Goal: Information Seeking & Learning: Compare options

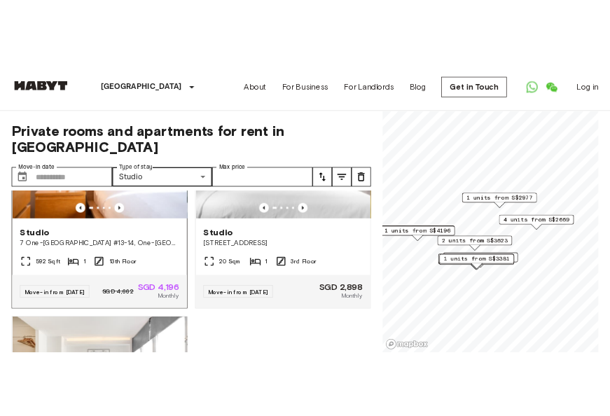
scroll to position [2626, 0]
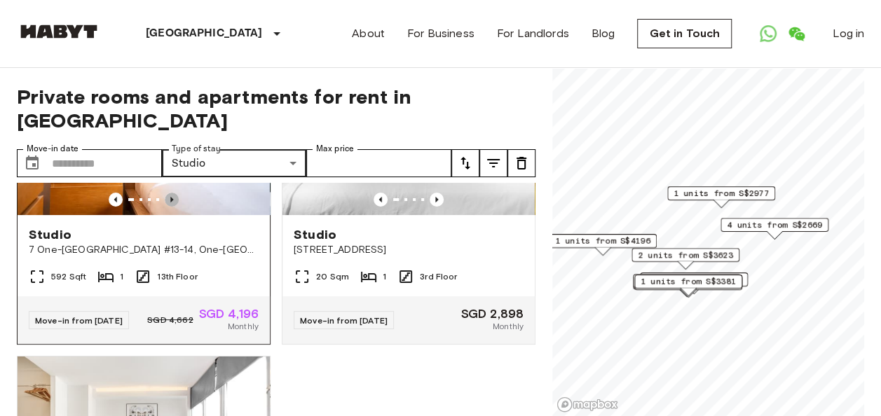
click at [167, 207] on icon "Previous image" at bounding box center [172, 200] width 14 height 14
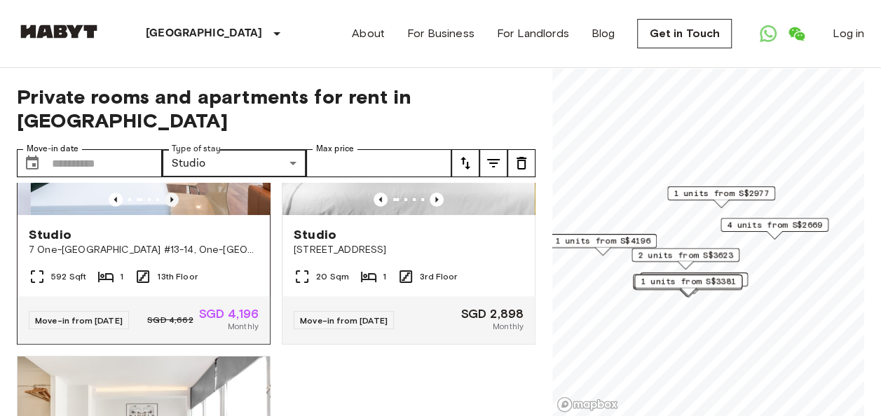
click at [167, 207] on icon "Previous image" at bounding box center [172, 200] width 14 height 14
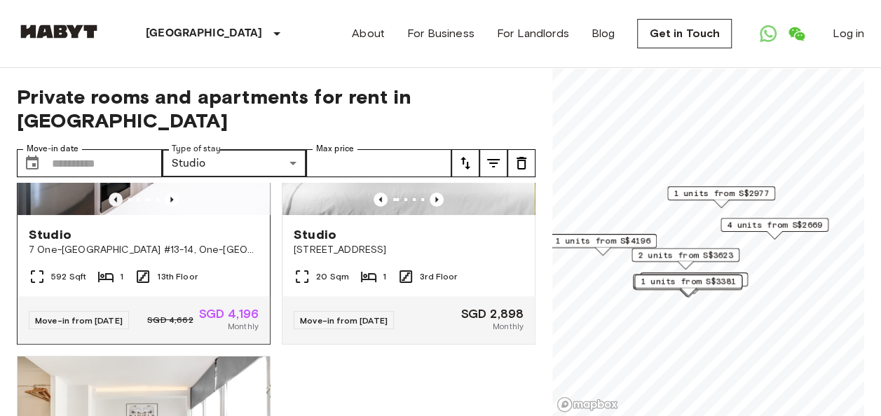
click at [114, 203] on icon "Previous image" at bounding box center [115, 200] width 3 height 6
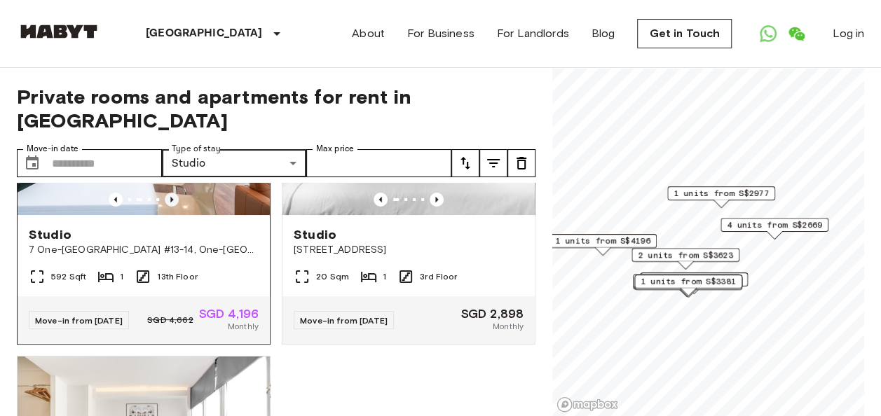
click at [165, 207] on icon "Previous image" at bounding box center [172, 200] width 14 height 14
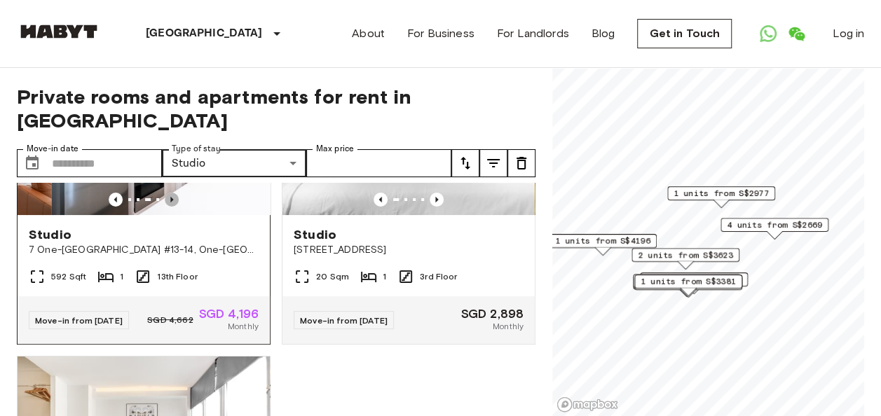
click at [165, 207] on icon "Previous image" at bounding box center [172, 200] width 14 height 14
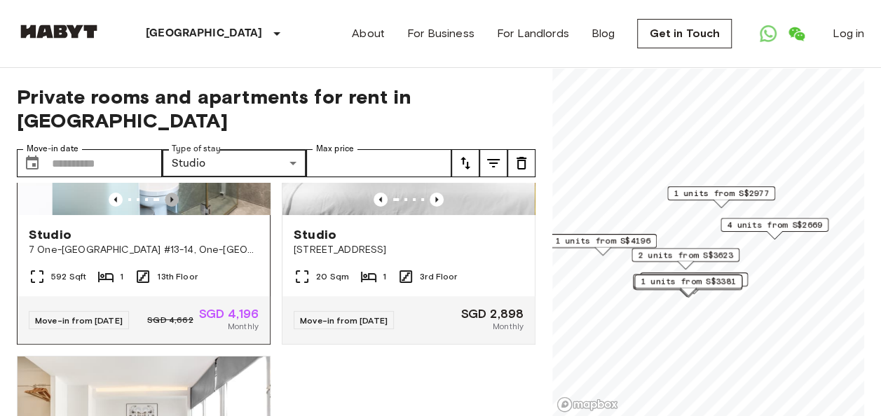
click at [165, 207] on icon "Previous image" at bounding box center [172, 200] width 14 height 14
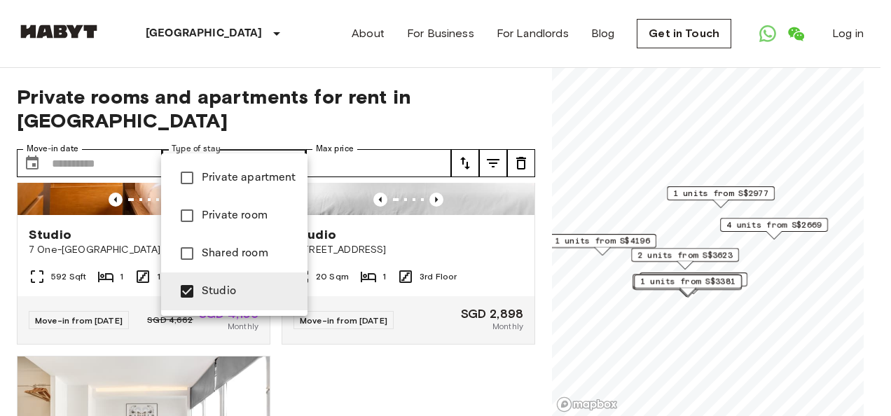
click at [249, 296] on span "Studio" at bounding box center [249, 291] width 95 height 17
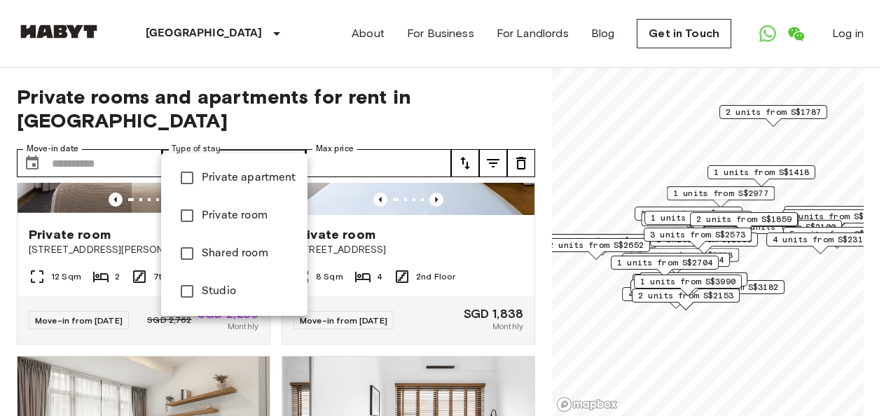
click at [233, 213] on span "Private room" at bounding box center [249, 215] width 95 height 17
type input "**********"
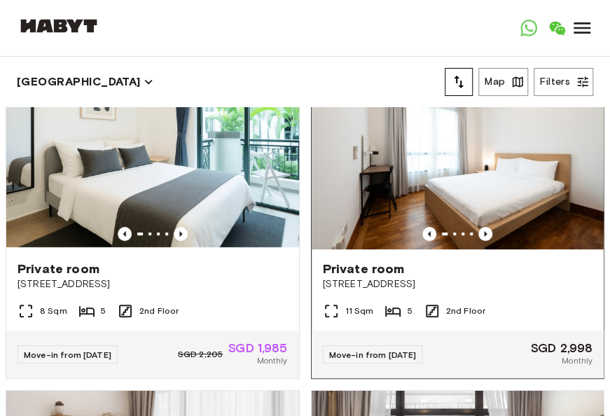
scroll to position [70, 0]
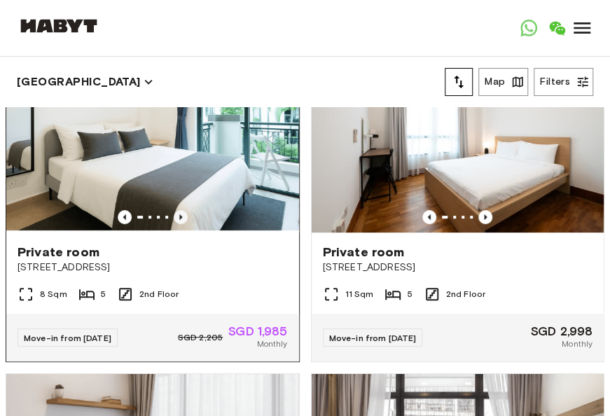
click at [174, 214] on icon "Previous image" at bounding box center [181, 217] width 14 height 14
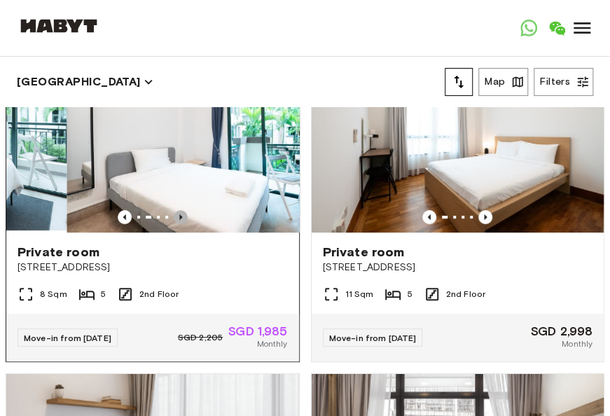
click at [174, 214] on icon "Previous image" at bounding box center [181, 217] width 14 height 14
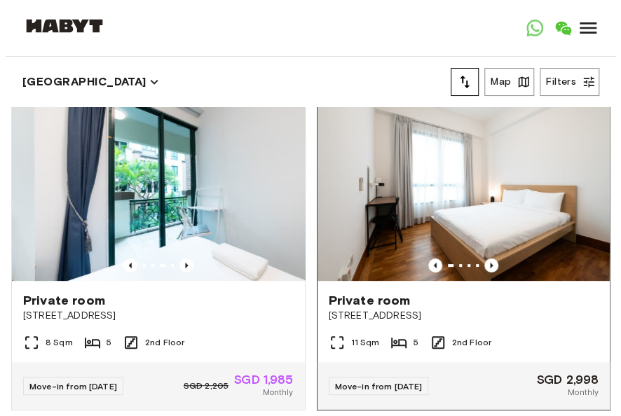
scroll to position [0, 0]
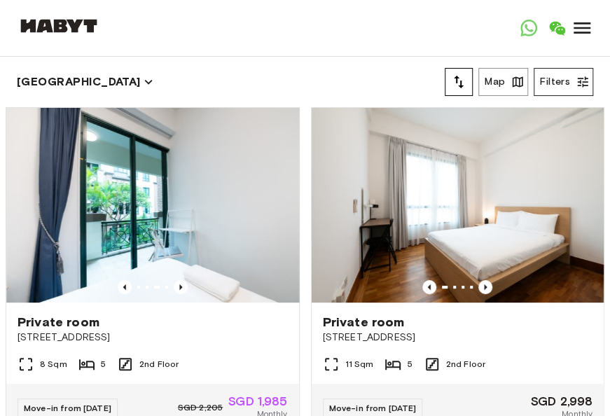
click at [559, 71] on button "Filters" at bounding box center [564, 82] width 60 height 28
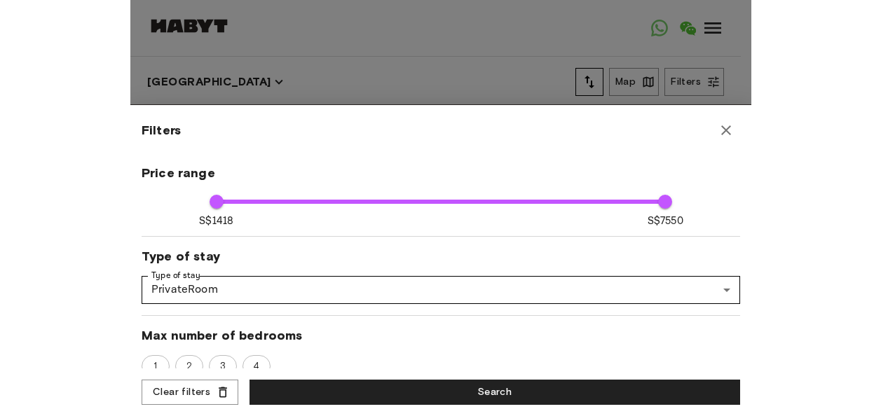
scroll to position [140, 0]
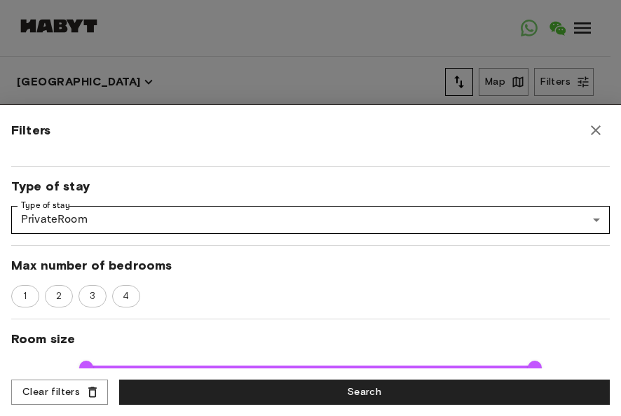
click at [597, 129] on icon "button" at bounding box center [595, 130] width 17 height 17
type input "****"
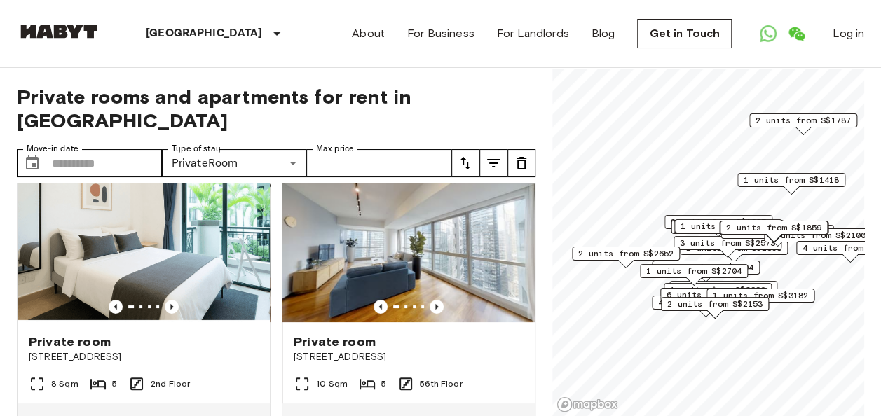
scroll to position [70, 0]
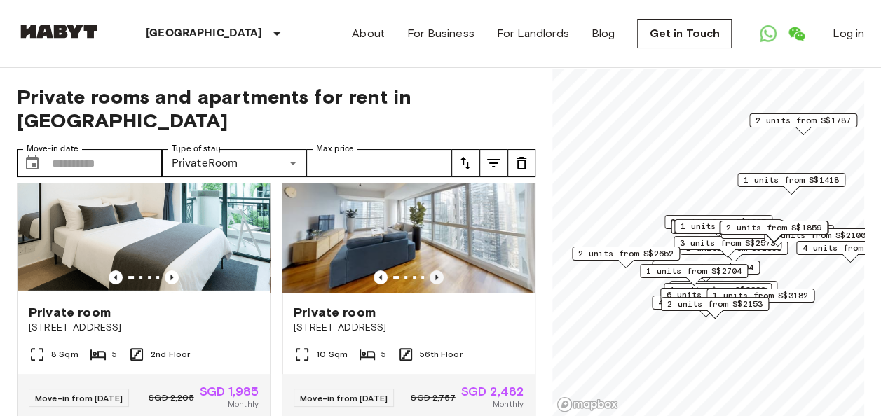
click at [430, 270] on icon "Previous image" at bounding box center [437, 277] width 14 height 14
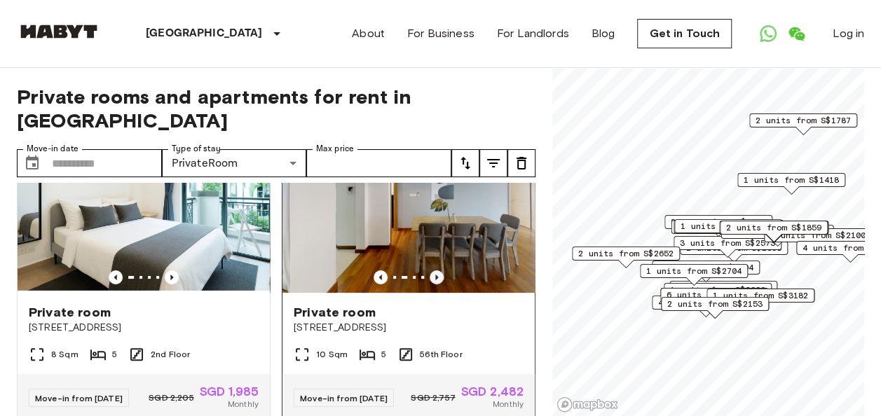
click at [430, 270] on icon "Previous image" at bounding box center [437, 277] width 14 height 14
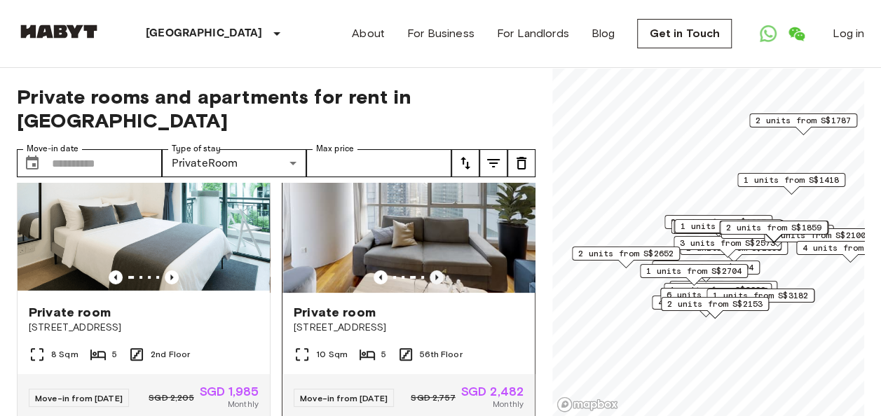
click at [430, 270] on icon "Previous image" at bounding box center [437, 277] width 14 height 14
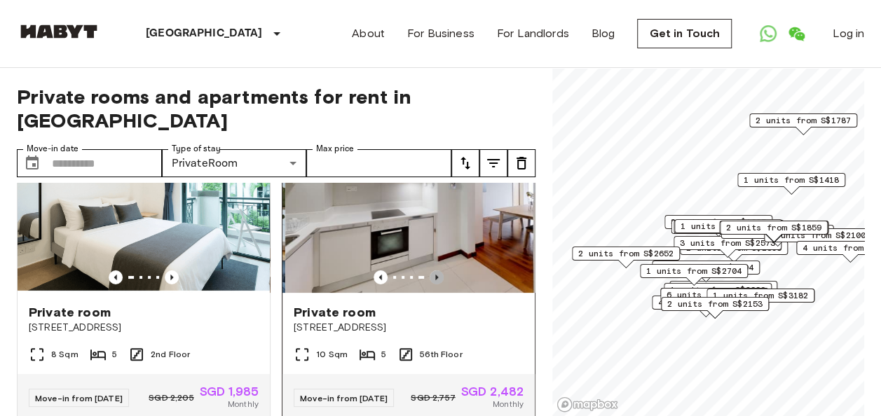
click at [430, 270] on icon "Previous image" at bounding box center [437, 277] width 14 height 14
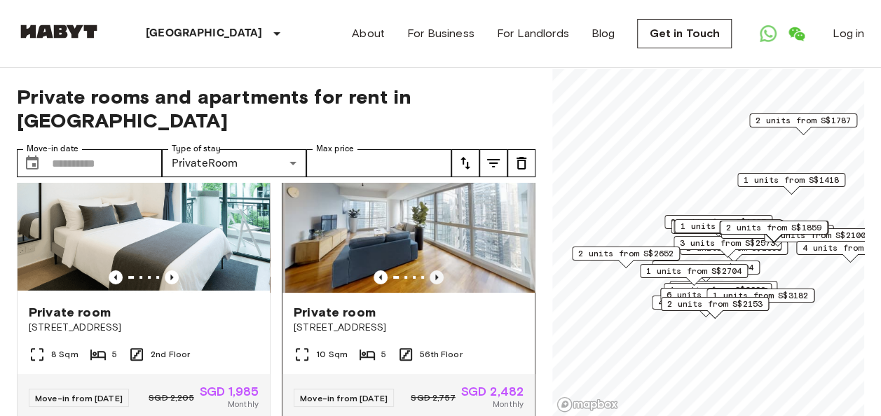
click at [430, 270] on icon "Previous image" at bounding box center [437, 277] width 14 height 14
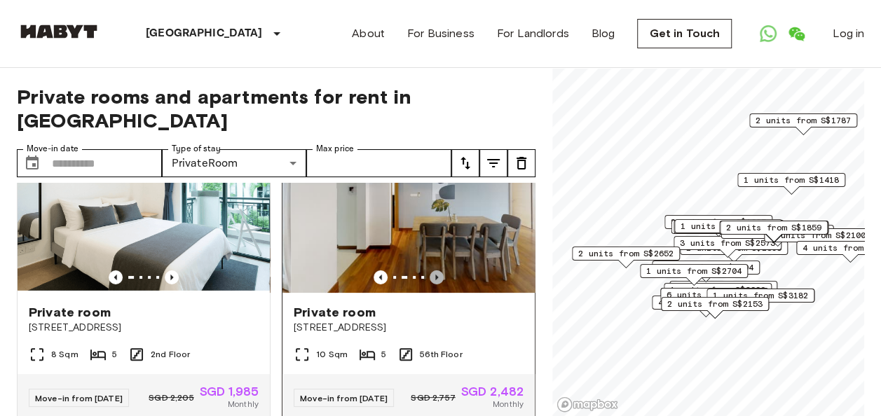
click at [430, 270] on icon "Previous image" at bounding box center [437, 277] width 14 height 14
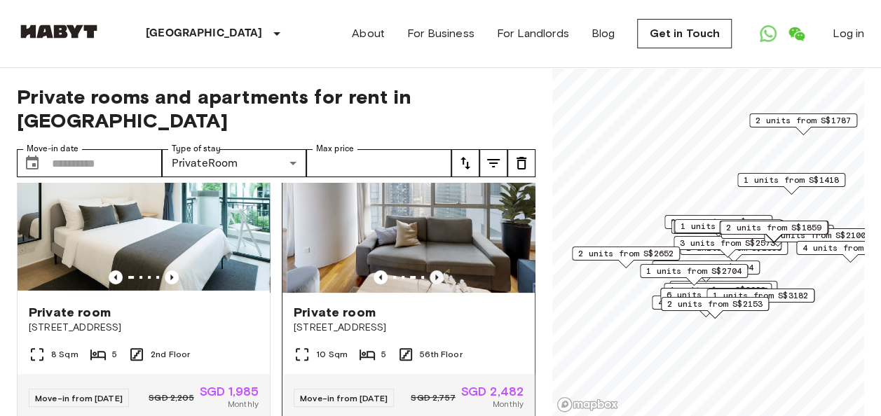
click at [430, 270] on icon "Previous image" at bounding box center [437, 277] width 14 height 14
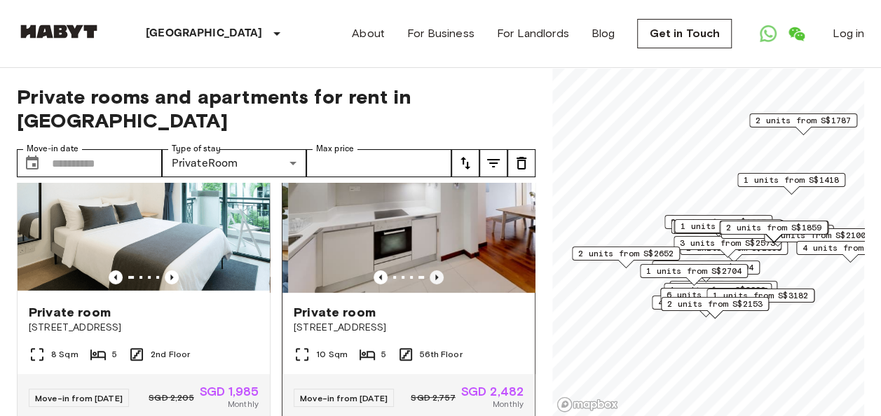
click at [430, 270] on icon "Previous image" at bounding box center [437, 277] width 14 height 14
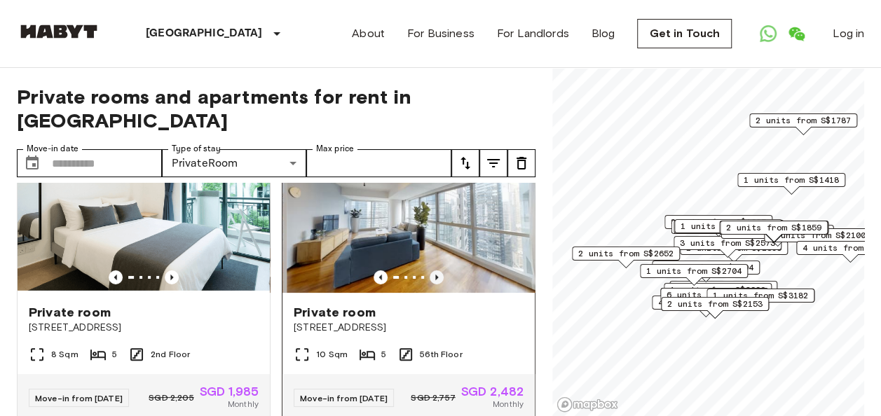
click at [430, 270] on icon "Previous image" at bounding box center [437, 277] width 14 height 14
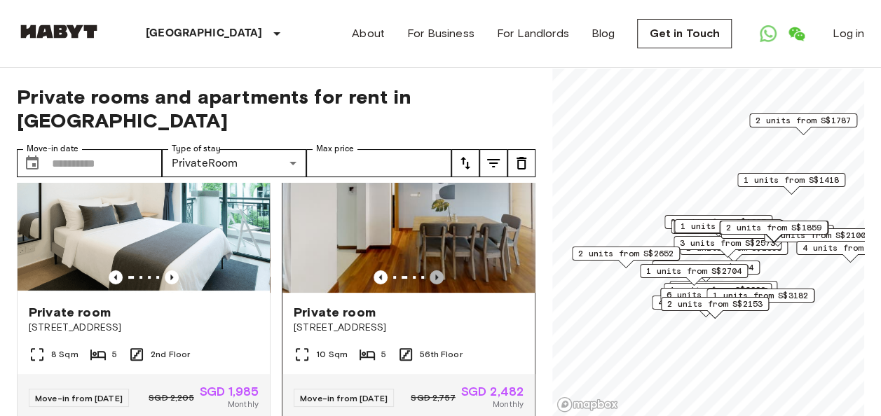
click at [430, 270] on icon "Previous image" at bounding box center [437, 277] width 14 height 14
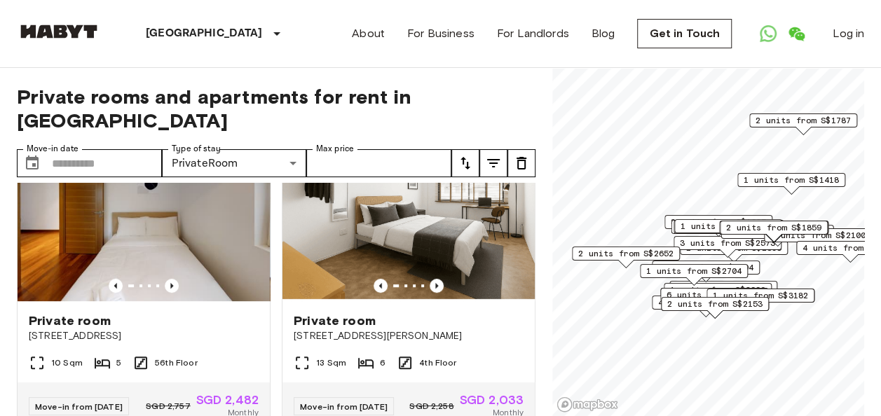
scroll to position [350, 0]
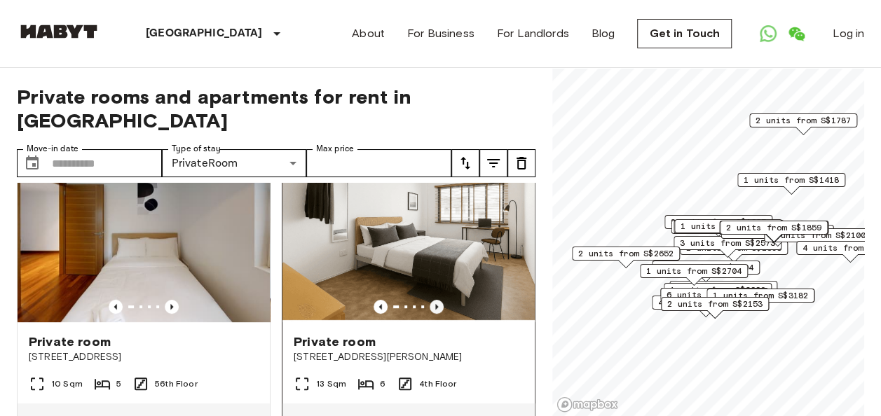
click at [430, 300] on icon "Previous image" at bounding box center [437, 307] width 14 height 14
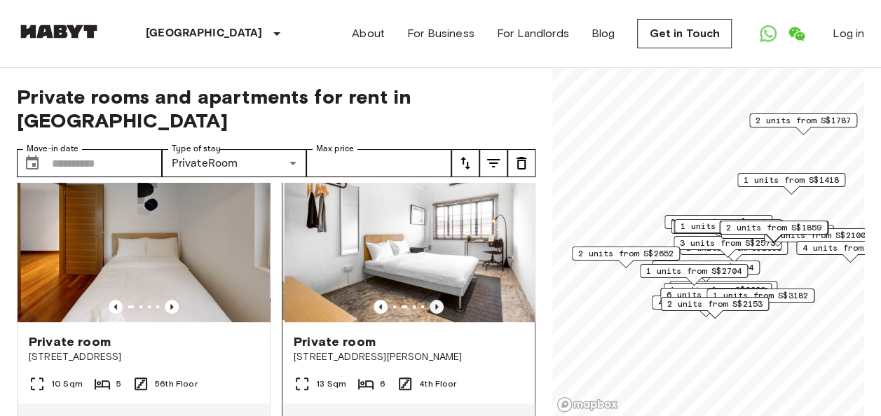
click at [430, 300] on icon "Previous image" at bounding box center [437, 307] width 14 height 14
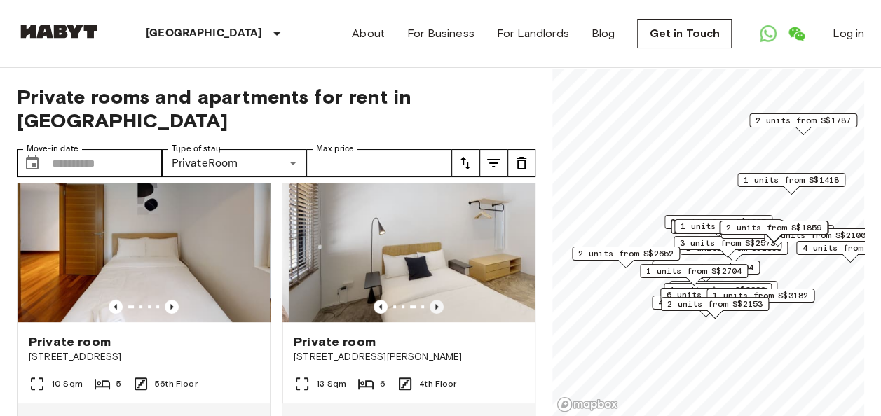
click at [430, 300] on icon "Previous image" at bounding box center [437, 307] width 14 height 14
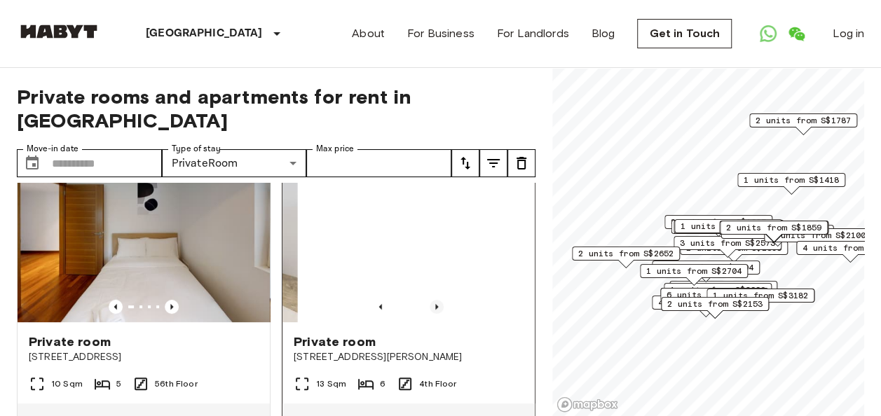
click at [430, 300] on icon "Previous image" at bounding box center [437, 307] width 14 height 14
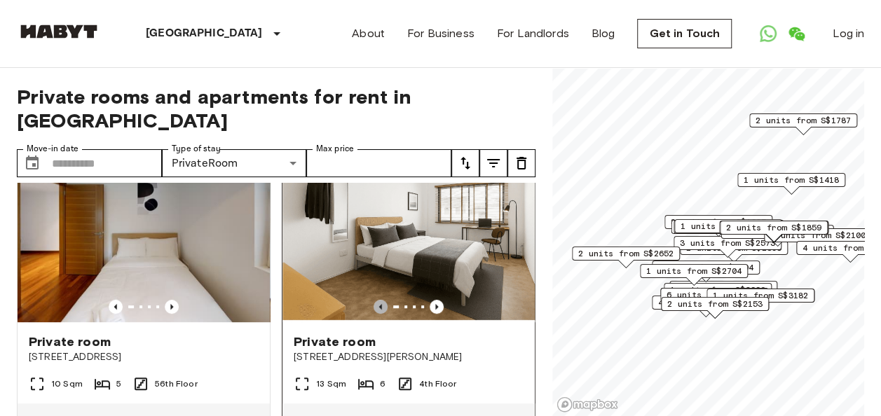
click at [374, 300] on icon "Previous image" at bounding box center [381, 307] width 14 height 14
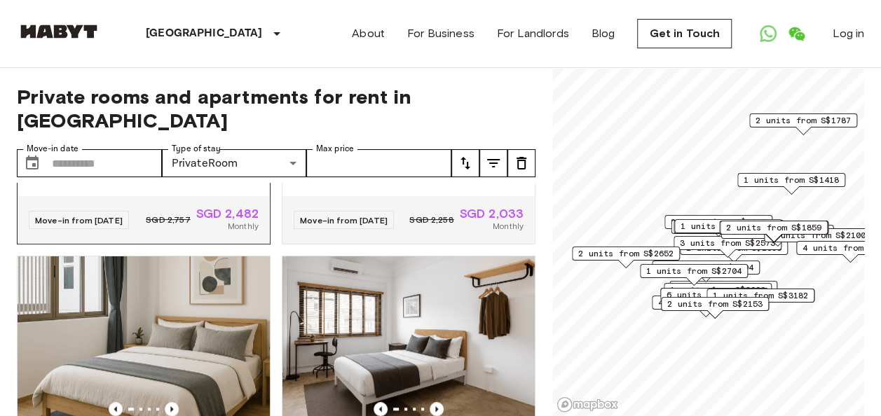
scroll to position [701, 0]
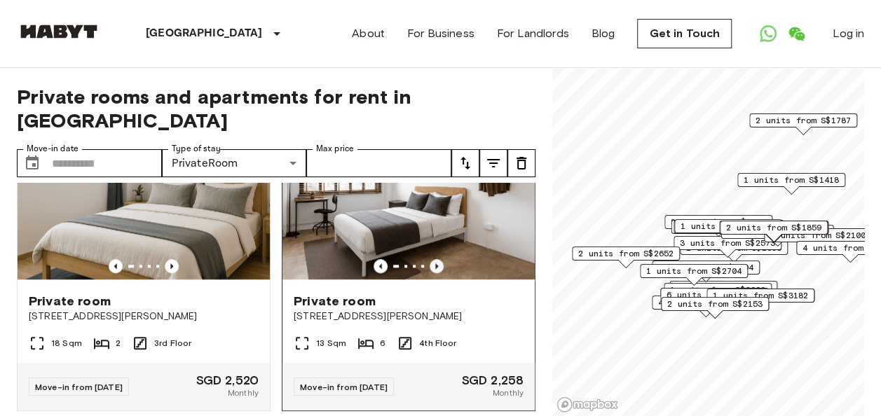
click at [435, 269] on icon "Previous image" at bounding box center [436, 266] width 3 height 6
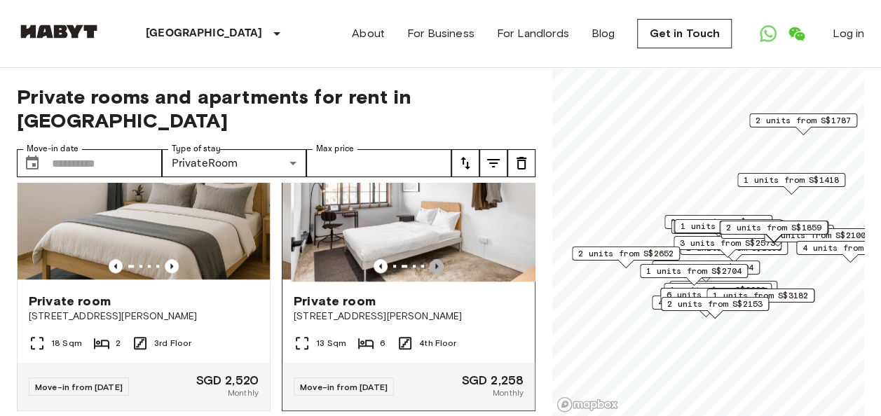
click at [435, 269] on icon "Previous image" at bounding box center [436, 266] width 3 height 6
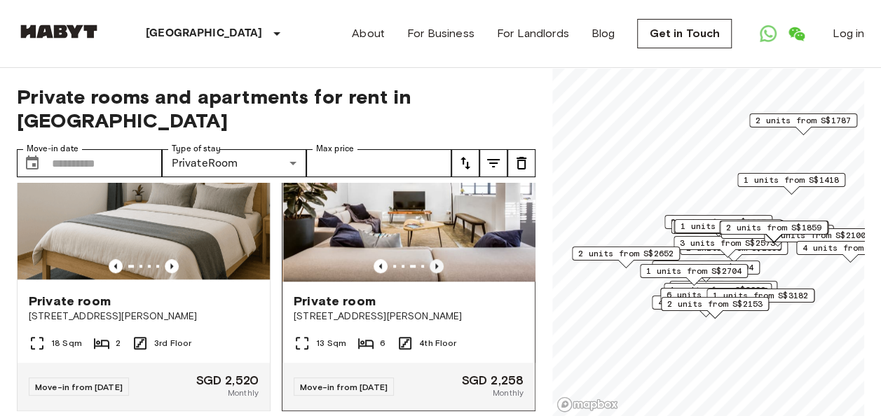
click at [435, 269] on icon "Previous image" at bounding box center [436, 266] width 3 height 6
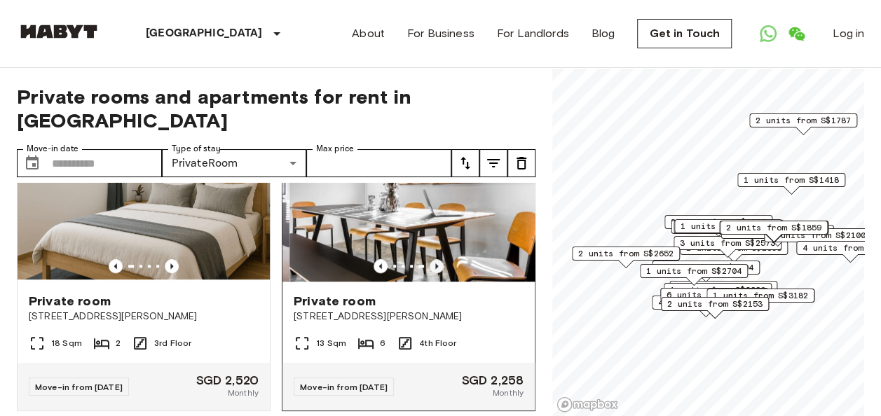
click at [435, 269] on icon "Previous image" at bounding box center [436, 266] width 3 height 6
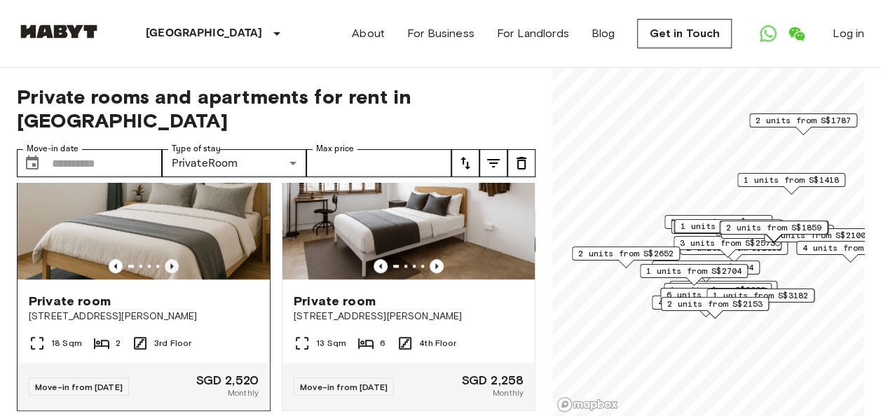
click at [171, 270] on icon "Previous image" at bounding box center [172, 266] width 14 height 14
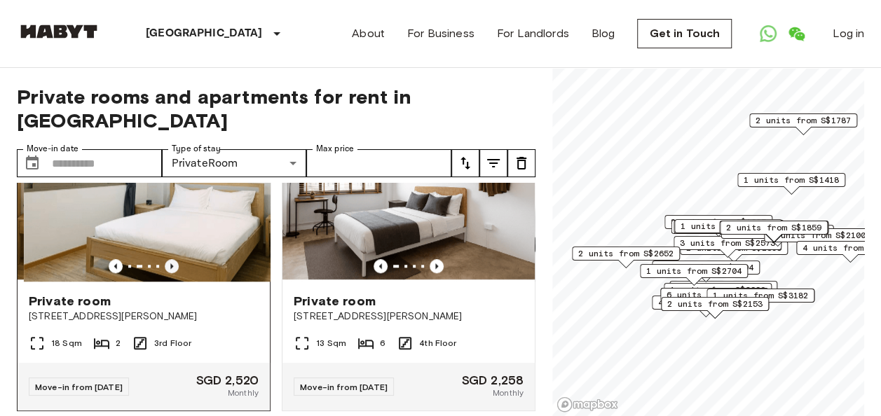
click at [171, 270] on icon "Previous image" at bounding box center [172, 266] width 14 height 14
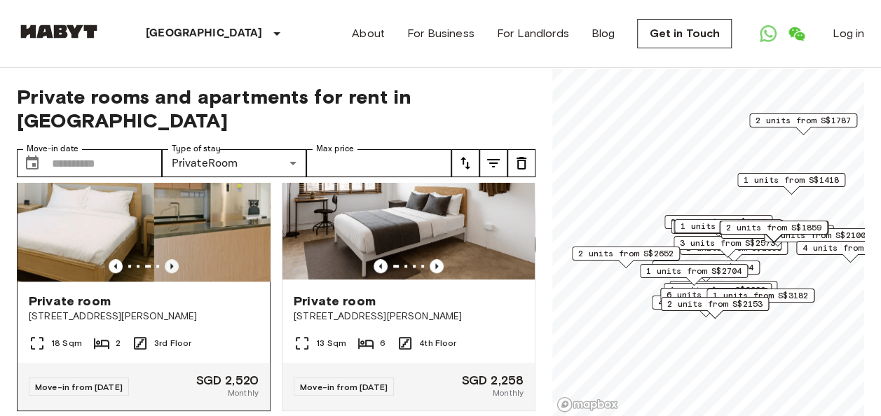
click at [171, 270] on icon "Previous image" at bounding box center [172, 266] width 14 height 14
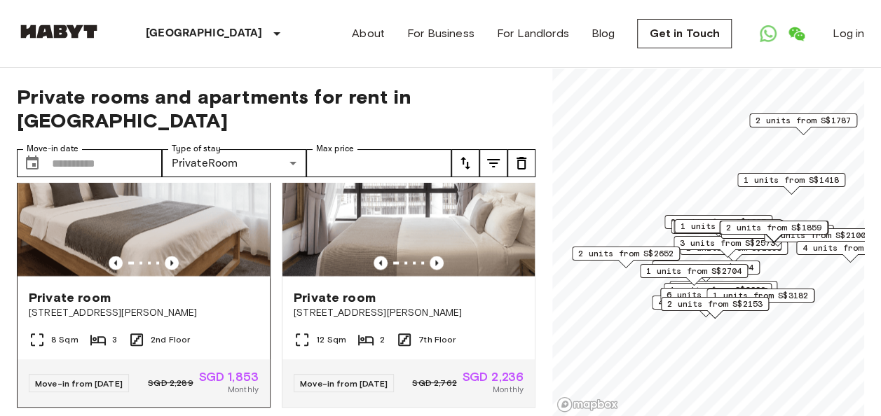
scroll to position [1402, 0]
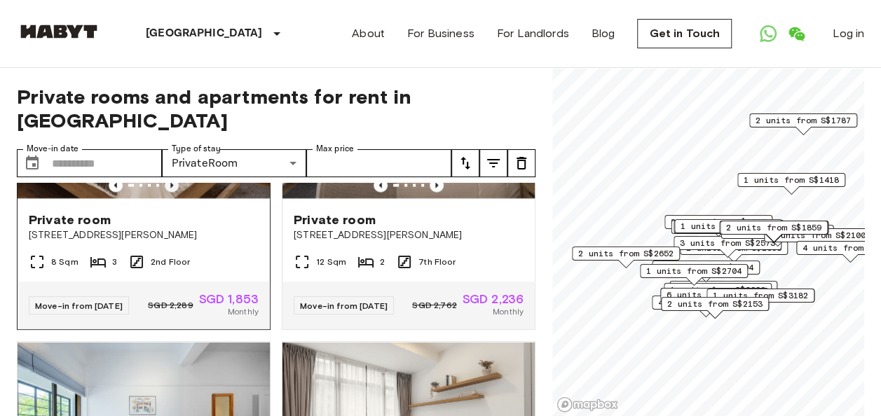
click at [171, 192] on icon "Previous image" at bounding box center [172, 185] width 14 height 14
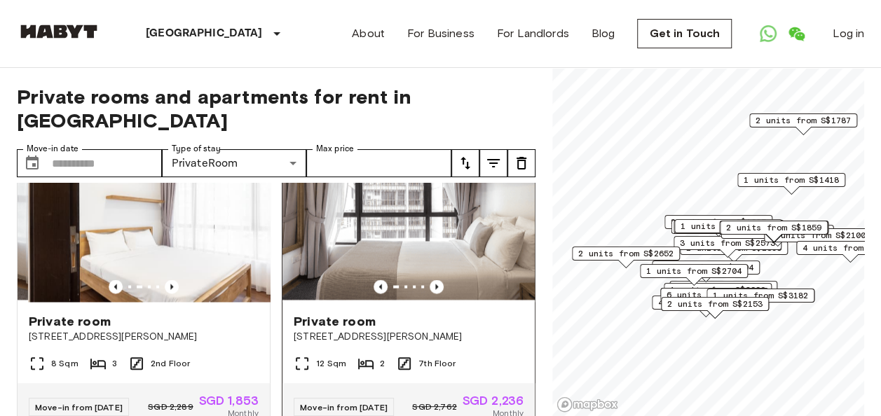
scroll to position [1261, 0]
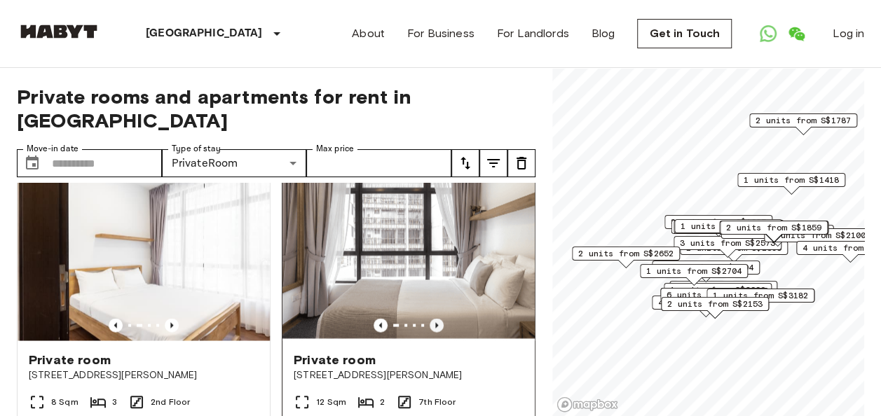
click at [430, 332] on icon "Previous image" at bounding box center [437, 325] width 14 height 14
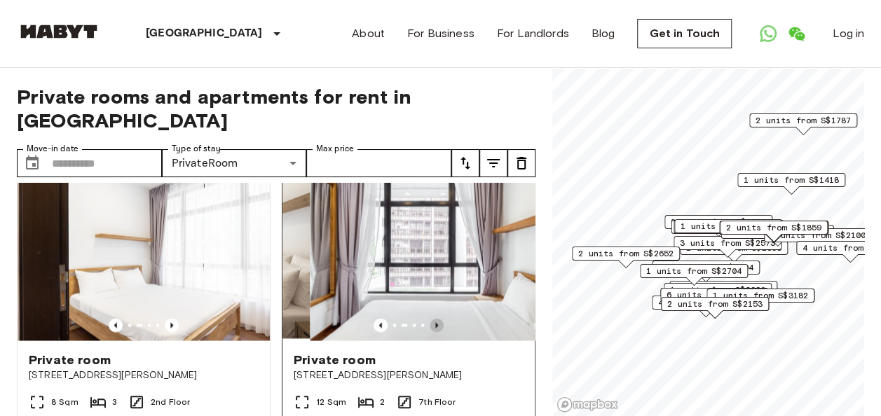
click at [430, 332] on icon "Previous image" at bounding box center [437, 325] width 14 height 14
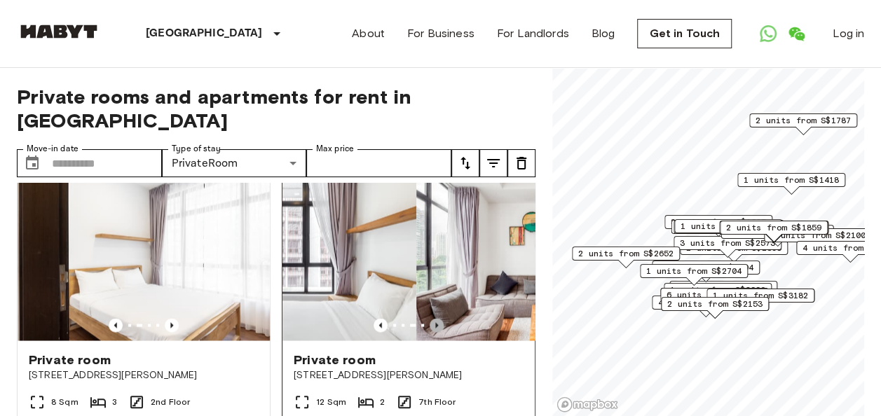
click at [430, 332] on icon "Previous image" at bounding box center [437, 325] width 14 height 14
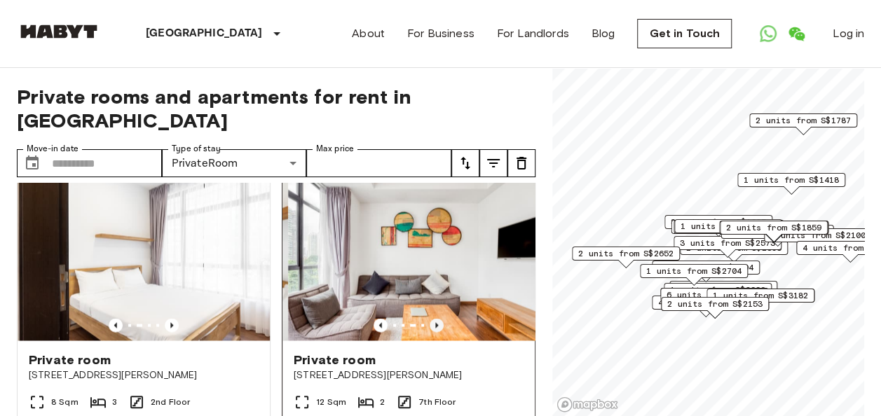
click at [430, 332] on icon "Previous image" at bounding box center [437, 325] width 14 height 14
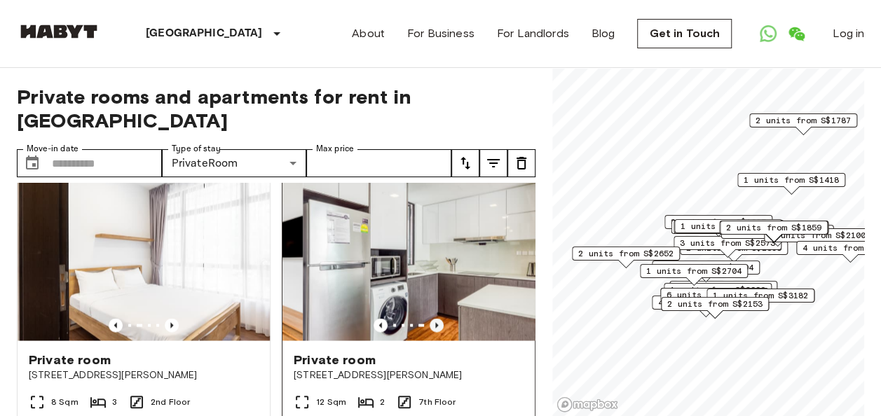
click at [430, 332] on icon "Previous image" at bounding box center [437, 325] width 14 height 14
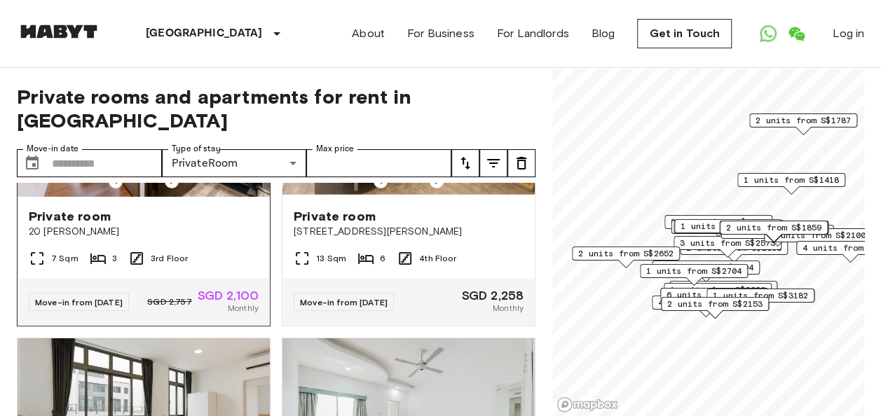
scroll to position [2313, 0]
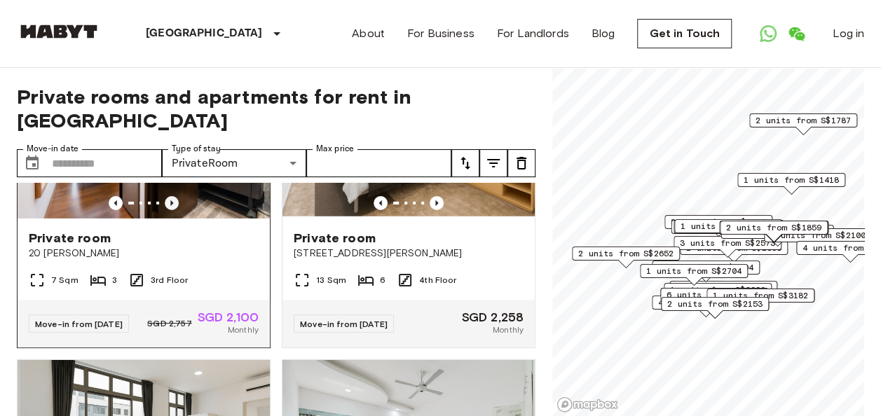
click at [170, 210] on icon "Previous image" at bounding box center [172, 203] width 14 height 14
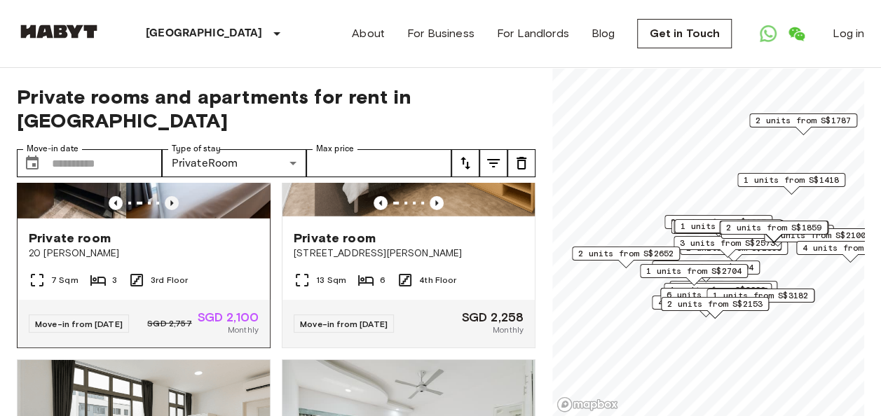
click at [170, 210] on icon "Previous image" at bounding box center [172, 203] width 14 height 14
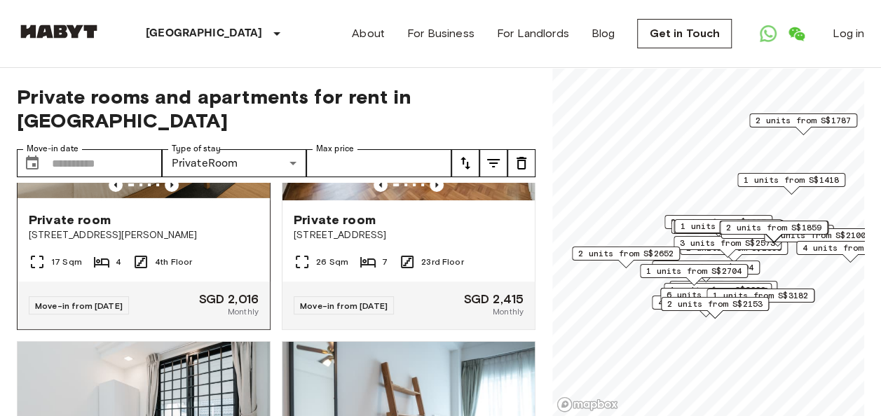
scroll to position [2663, 0]
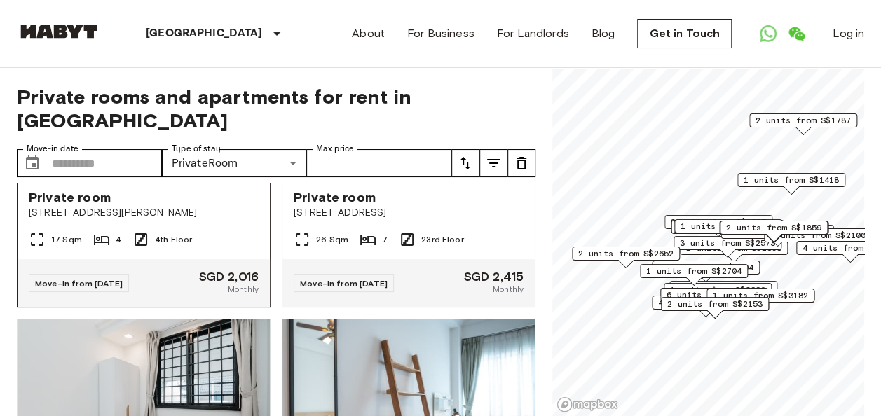
click at [174, 170] on icon "Previous image" at bounding box center [172, 163] width 14 height 14
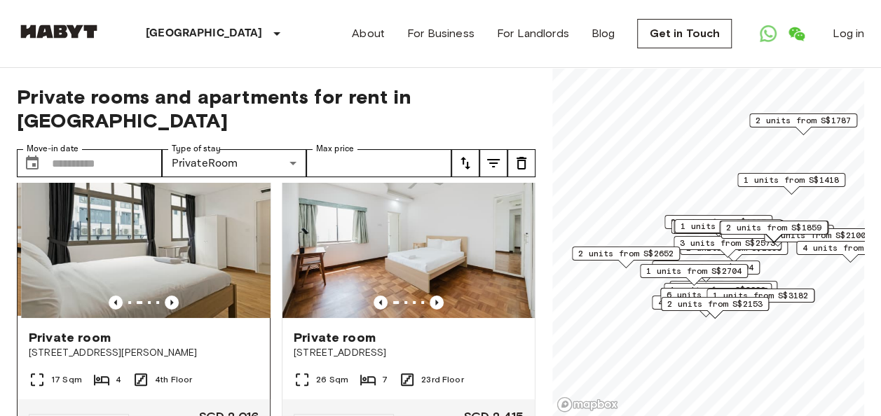
scroll to position [2593, 0]
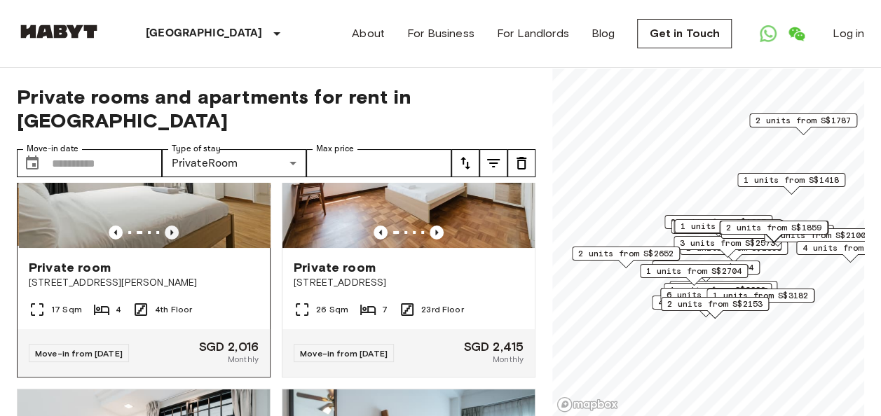
click at [171, 240] on icon "Previous image" at bounding box center [172, 233] width 14 height 14
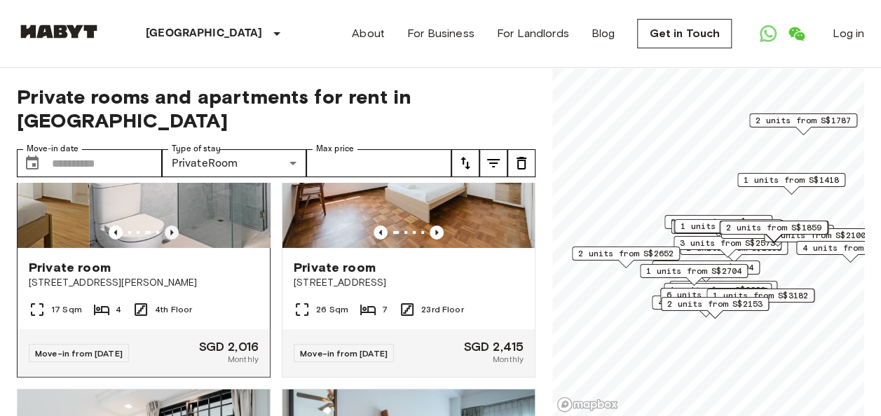
click at [171, 240] on icon "Previous image" at bounding box center [172, 233] width 14 height 14
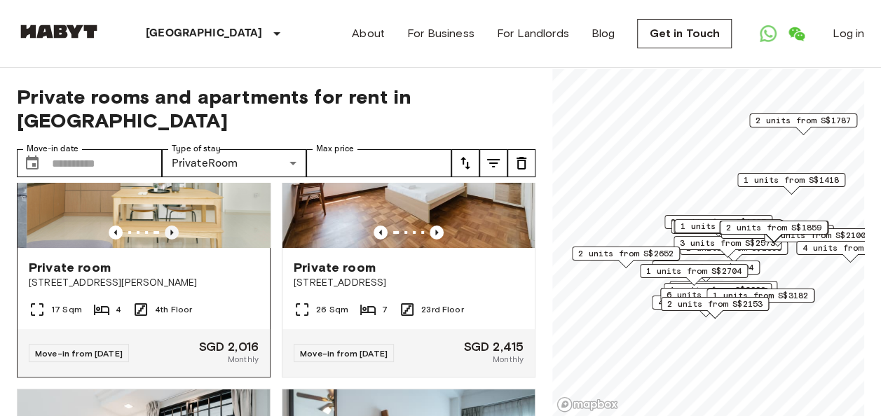
click at [166, 240] on icon "Previous image" at bounding box center [172, 233] width 14 height 14
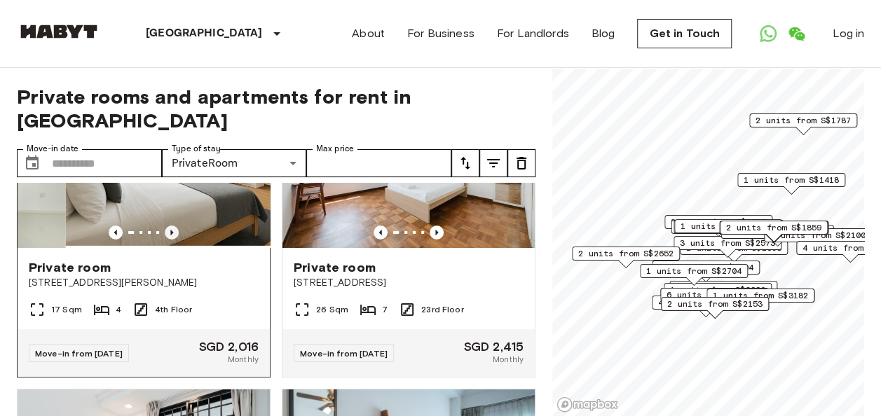
click at [168, 240] on icon "Previous image" at bounding box center [172, 233] width 14 height 14
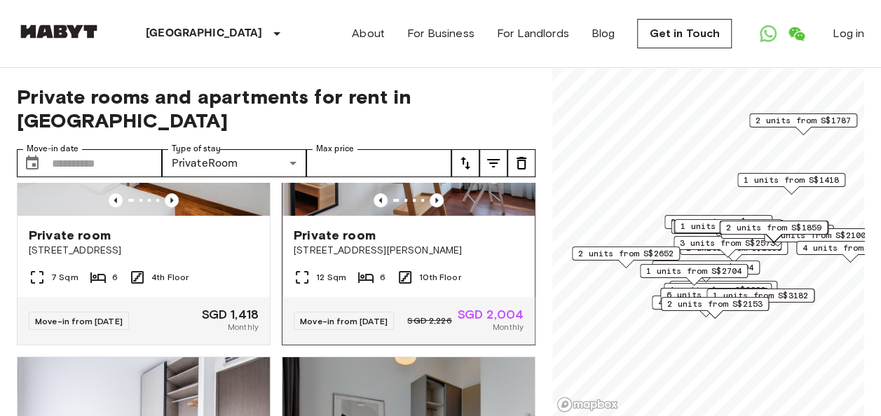
scroll to position [2934, 0]
click at [430, 208] on icon "Previous image" at bounding box center [437, 201] width 14 height 14
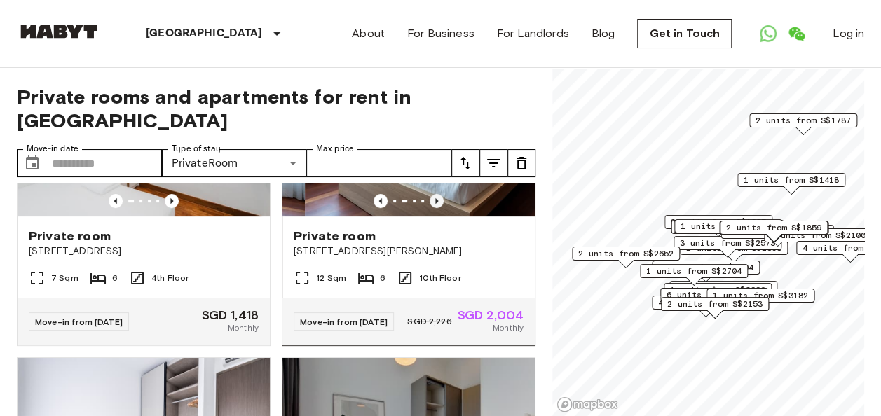
click at [430, 208] on icon "Previous image" at bounding box center [437, 201] width 14 height 14
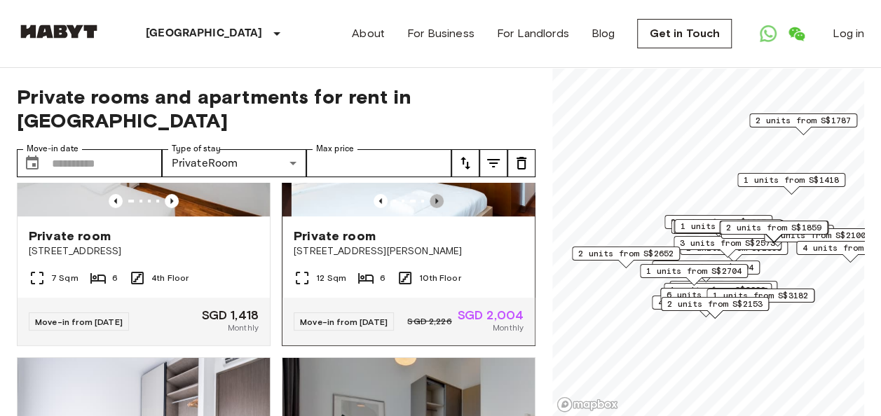
click at [430, 208] on icon "Previous image" at bounding box center [437, 201] width 14 height 14
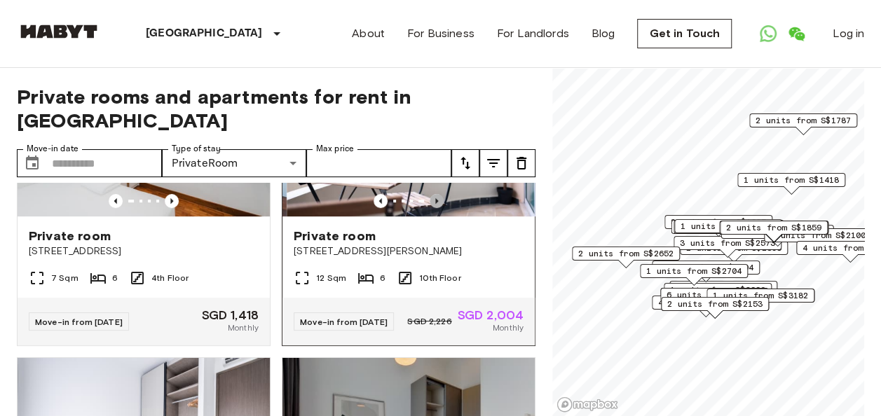
click at [430, 208] on icon "Previous image" at bounding box center [437, 201] width 14 height 14
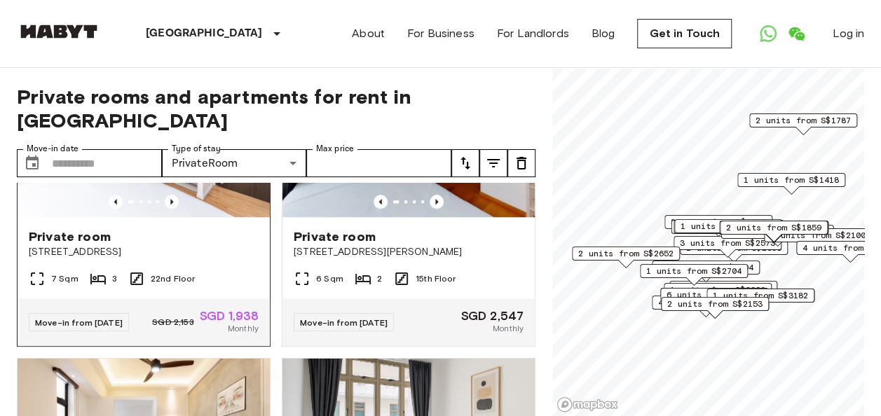
scroll to position [3214, 0]
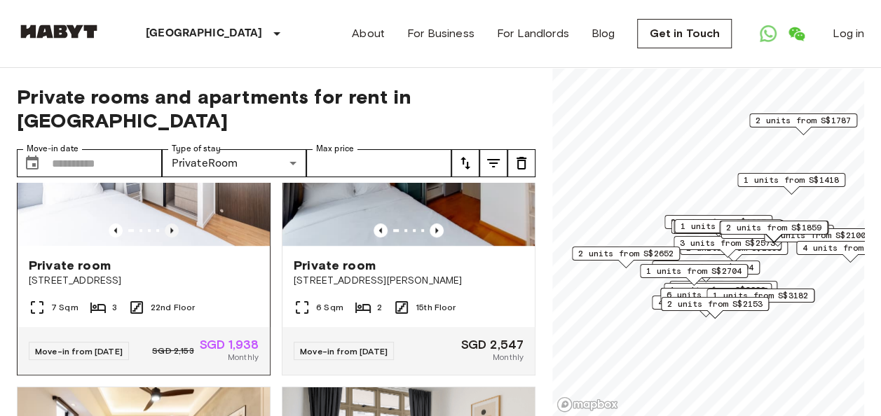
click at [170, 238] on icon "Previous image" at bounding box center [172, 231] width 14 height 14
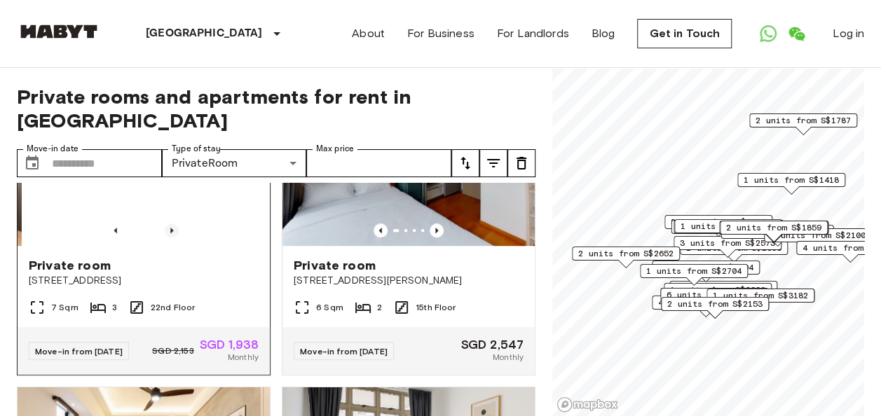
click at [170, 238] on icon "Previous image" at bounding box center [172, 231] width 14 height 14
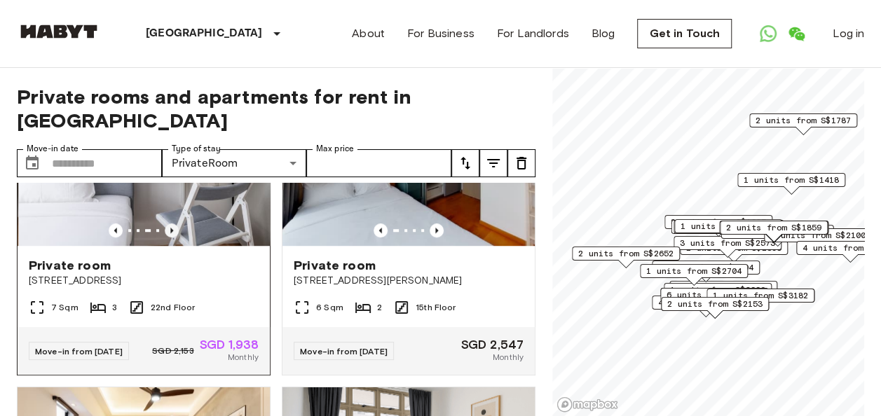
click at [171, 238] on icon "Previous image" at bounding box center [172, 231] width 14 height 14
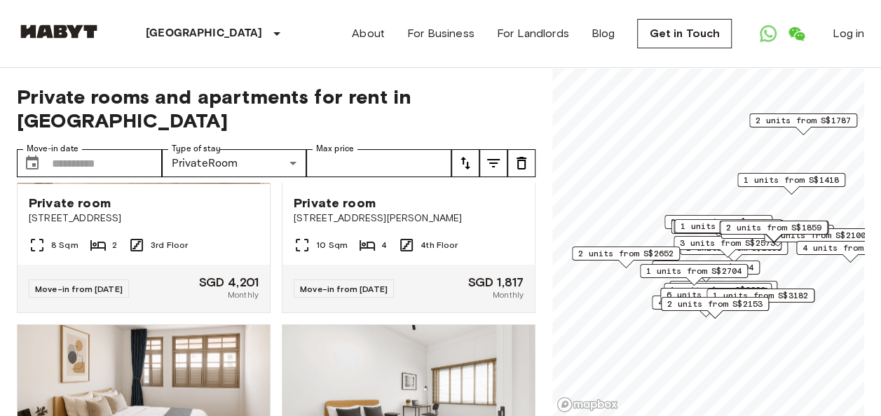
scroll to position [3565, 0]
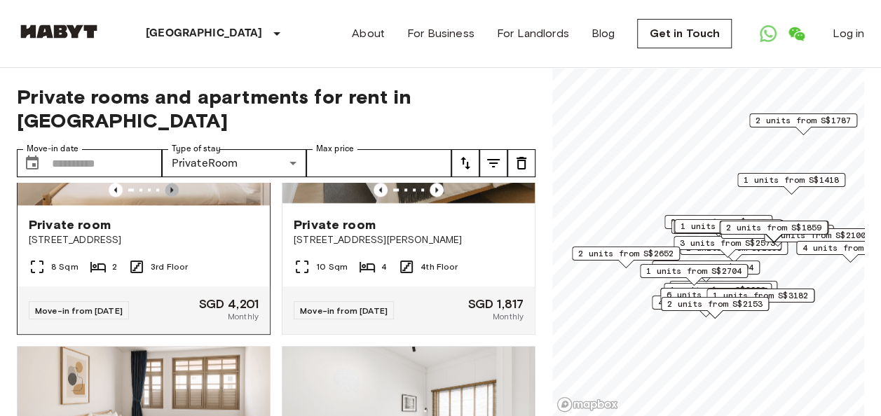
click at [174, 197] on icon "Previous image" at bounding box center [172, 190] width 14 height 14
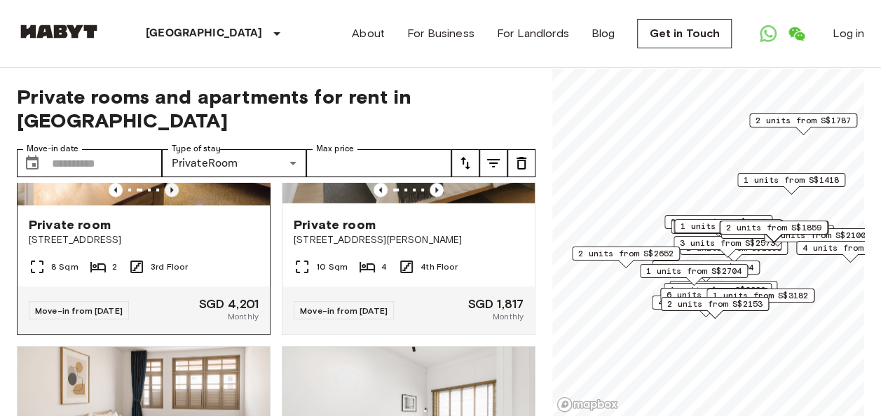
click at [174, 197] on icon "Previous image" at bounding box center [172, 190] width 14 height 14
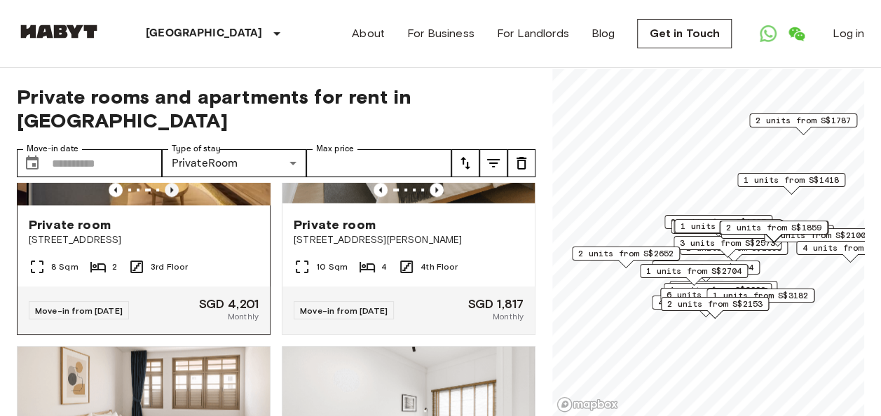
click at [174, 197] on icon "Previous image" at bounding box center [172, 190] width 14 height 14
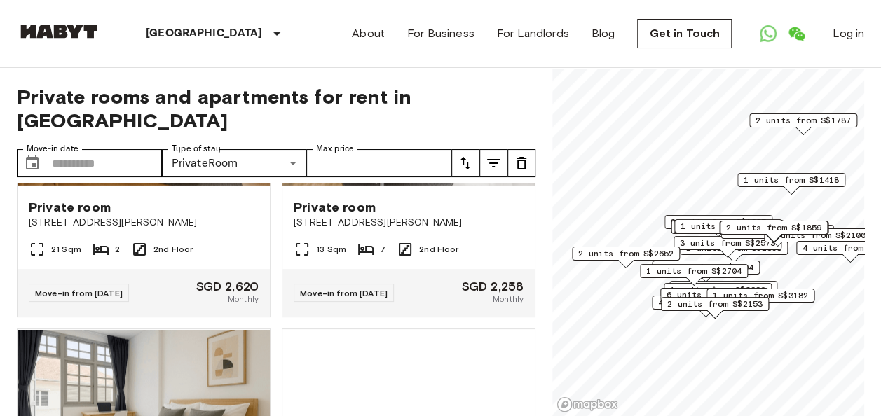
scroll to position [3915, 0]
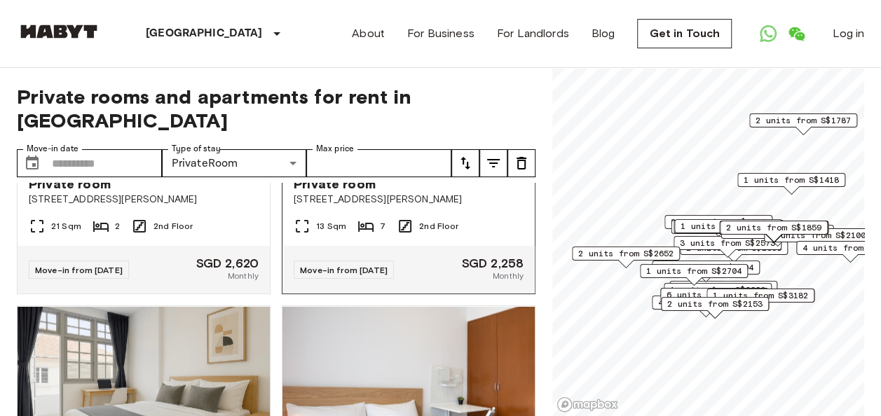
click at [430, 156] on icon "Previous image" at bounding box center [437, 149] width 14 height 14
click at [374, 156] on icon "Previous image" at bounding box center [381, 149] width 14 height 14
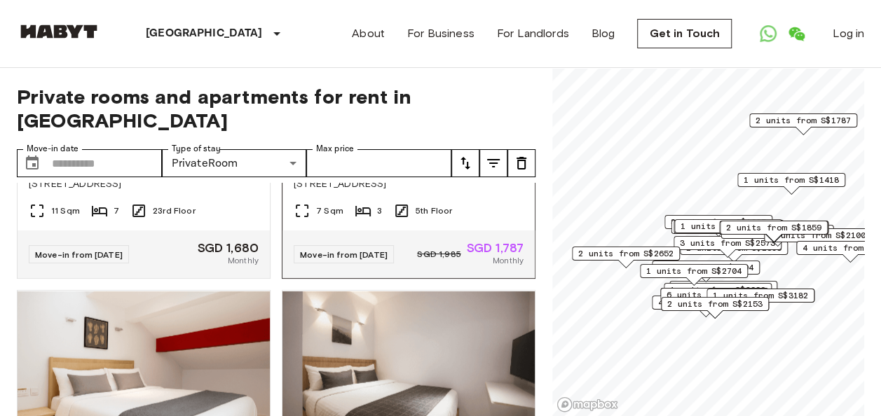
scroll to position [6858, 0]
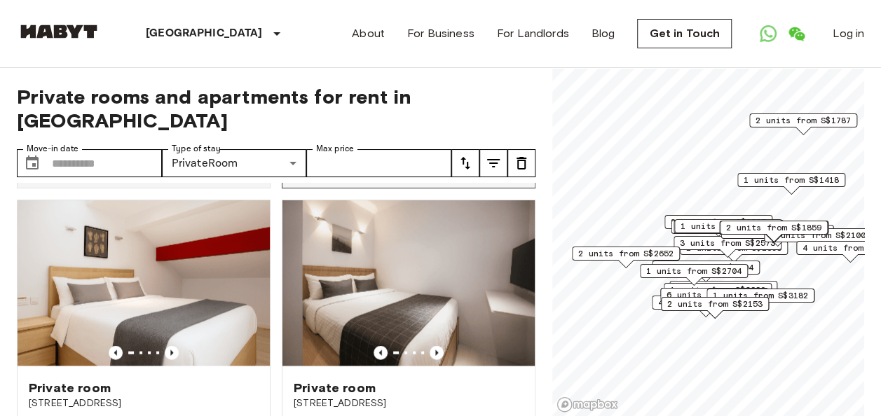
scroll to position [6788, 0]
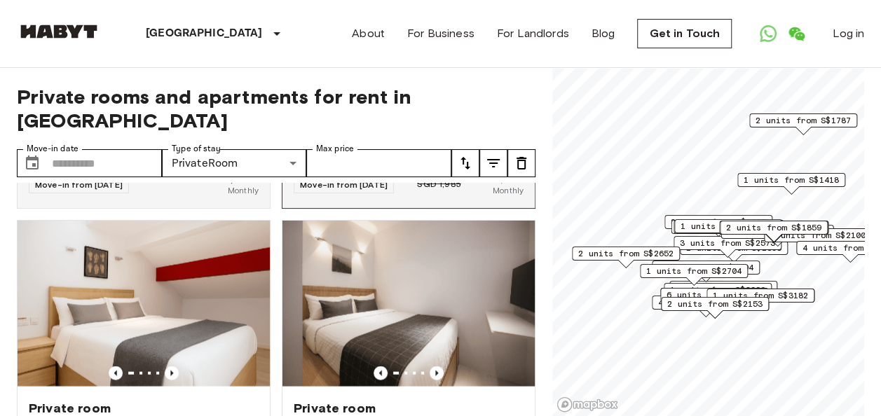
click at [420, 71] on div at bounding box center [408, 64] width 252 height 14
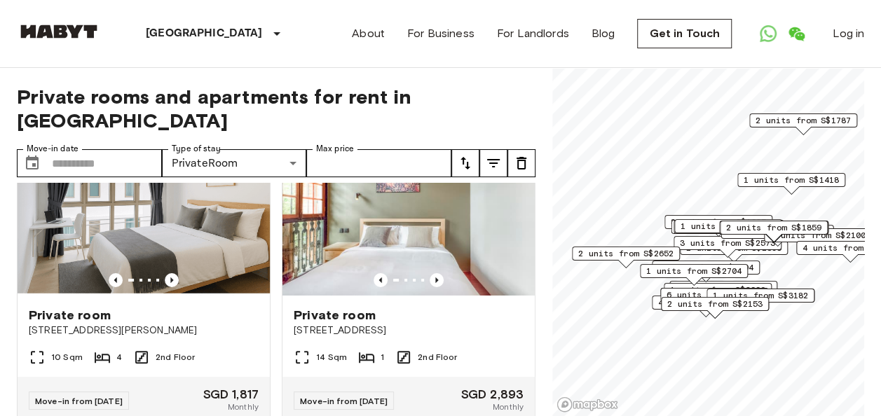
scroll to position [7769, 0]
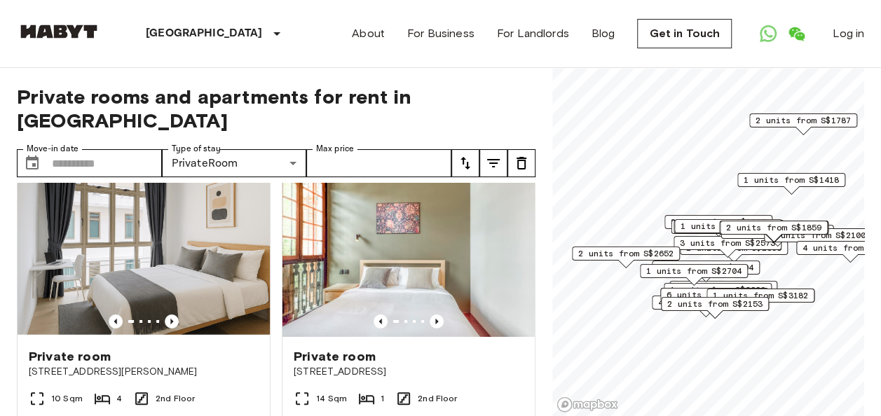
click at [430, 19] on icon "Previous image" at bounding box center [437, 12] width 14 height 14
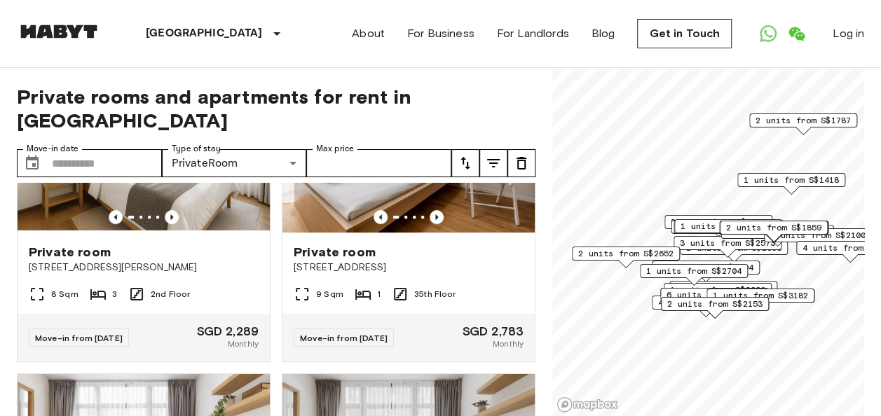
scroll to position [8120, 0]
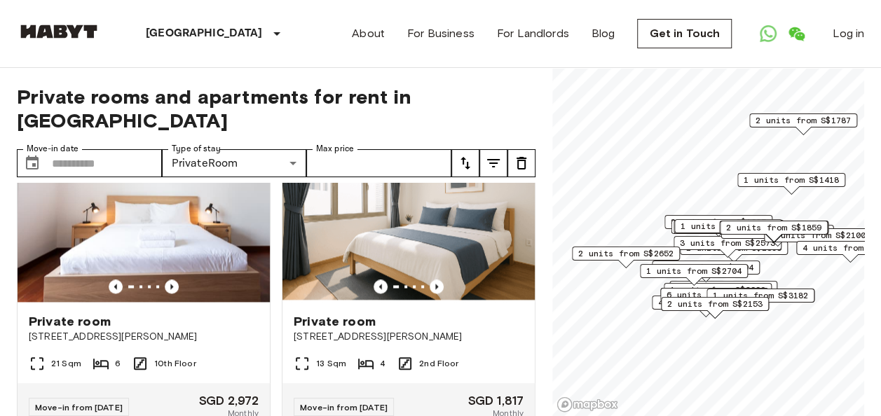
scroll to position [9064, 0]
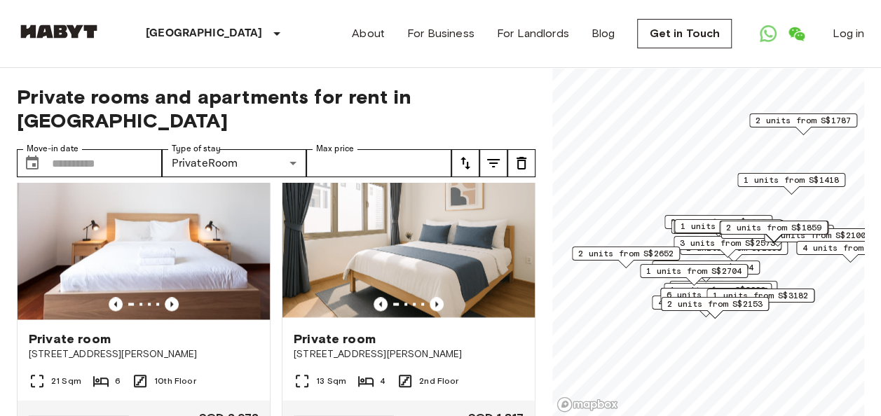
scroll to position [8994, 0]
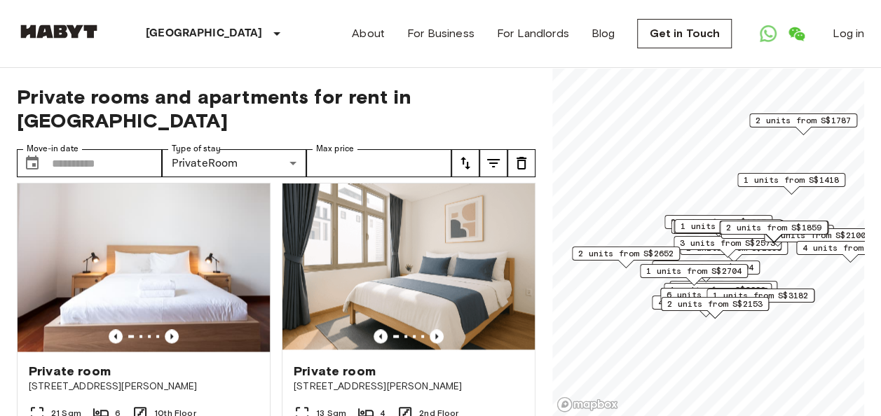
click at [430, 34] on icon "Previous image" at bounding box center [437, 27] width 14 height 14
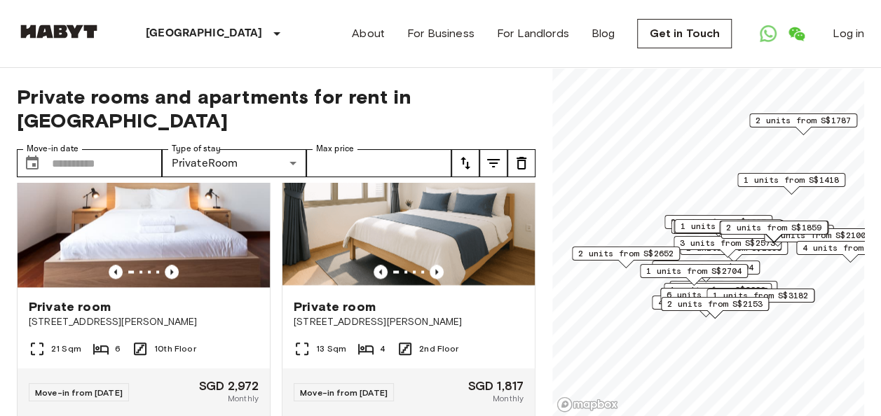
scroll to position [9134, 0]
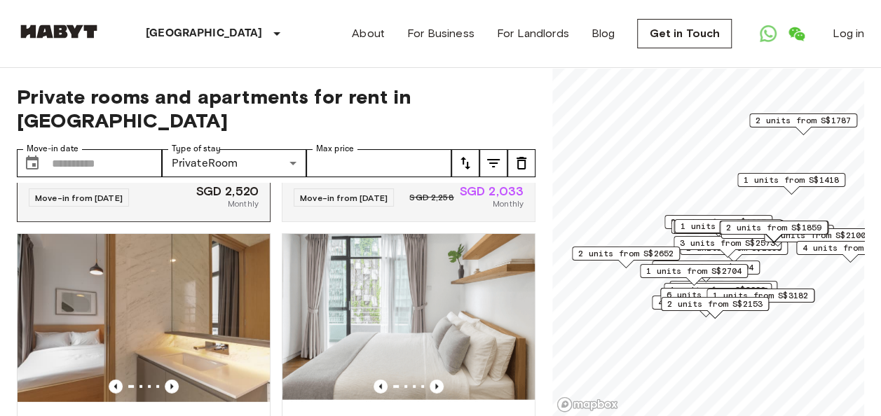
scroll to position [9975, 0]
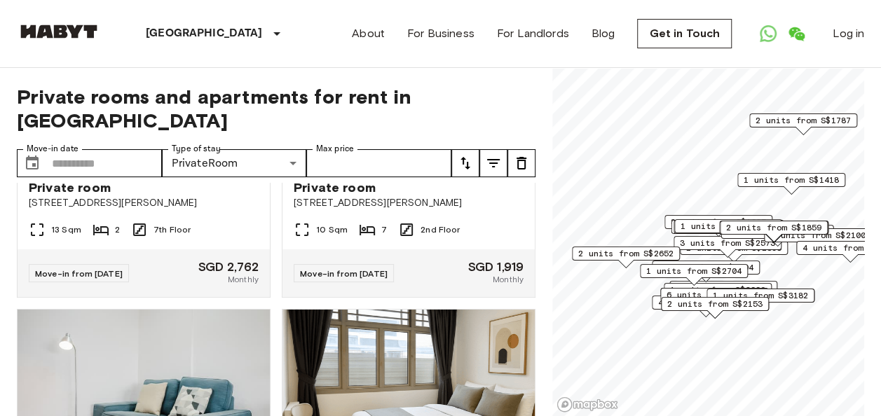
scroll to position [10325, 0]
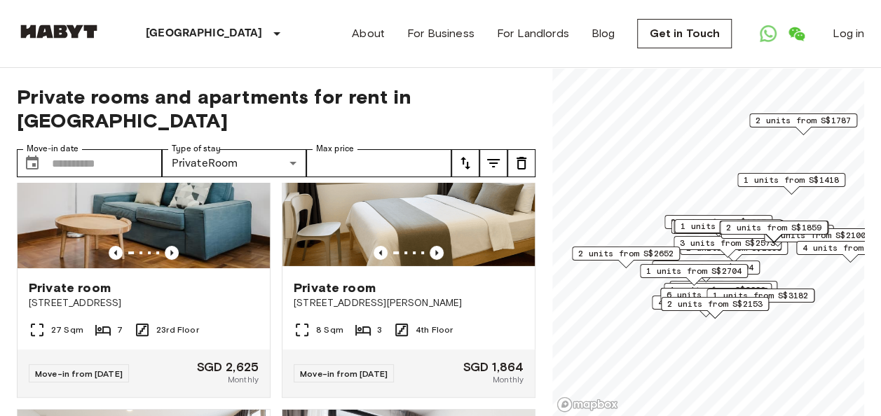
scroll to position [10605, 0]
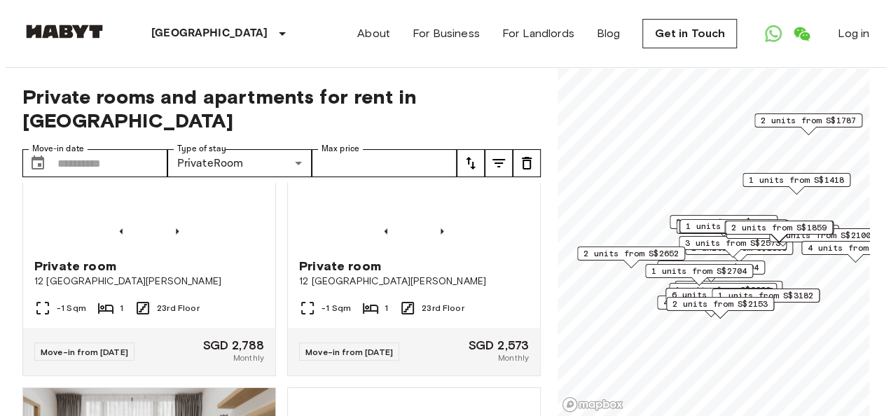
scroll to position [11656, 0]
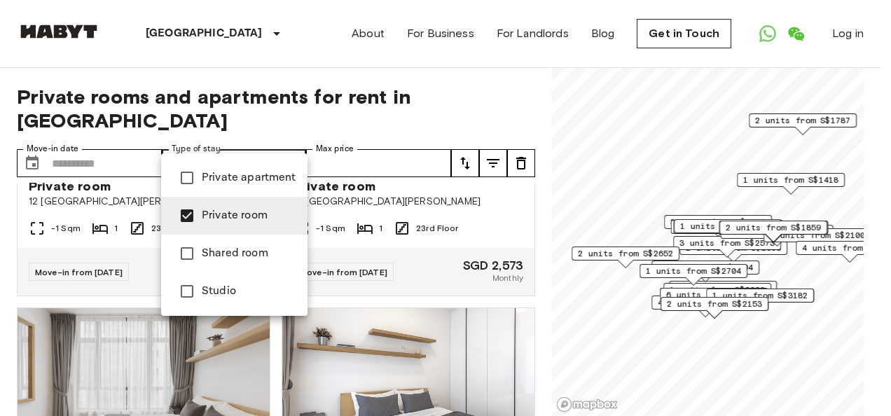
click at [256, 206] on li "Private room" at bounding box center [234, 216] width 146 height 38
click at [245, 180] on span "Private apartment" at bounding box center [249, 178] width 95 height 17
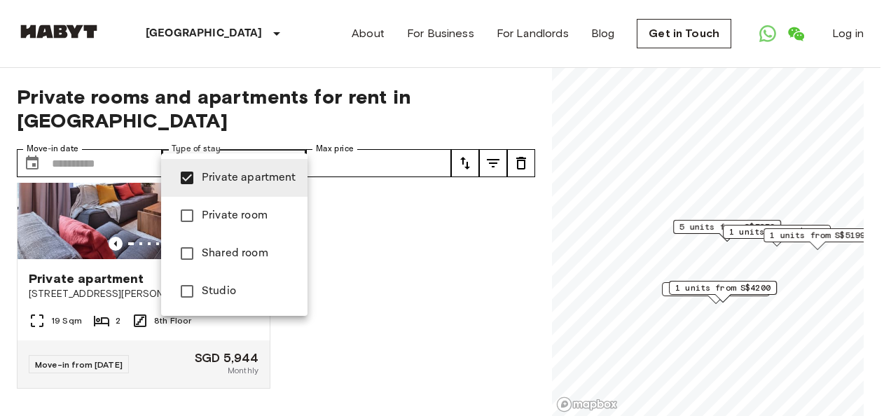
type input "**********"
click at [285, 140] on div at bounding box center [445, 208] width 891 height 416
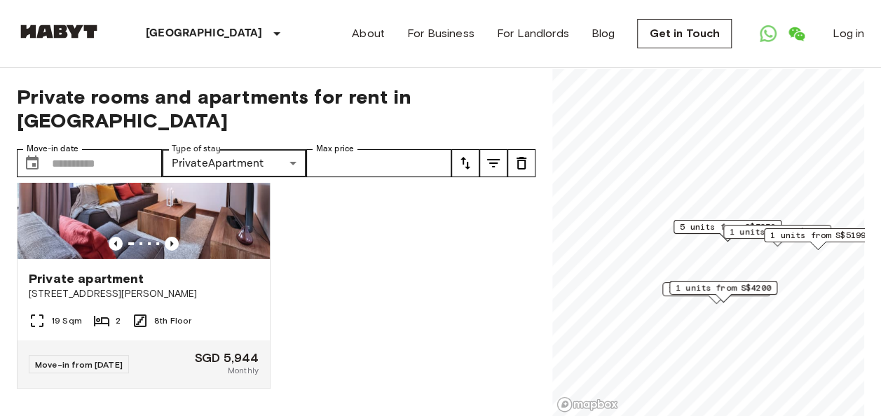
click at [493, 155] on icon "tune" at bounding box center [493, 163] width 17 height 17
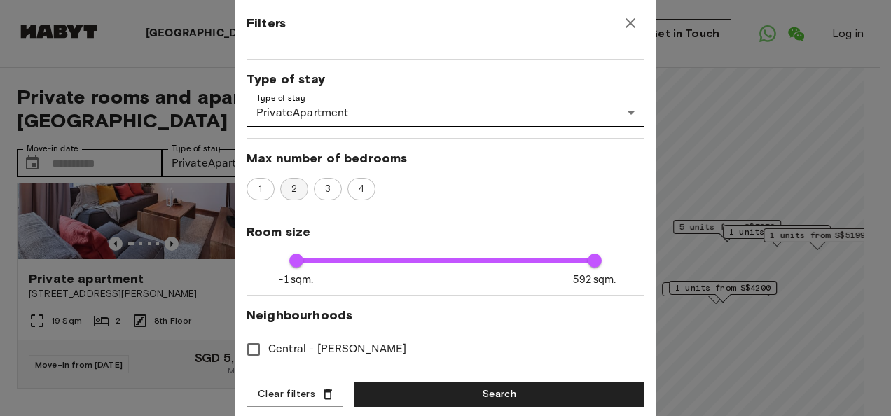
click at [296, 195] on span "2" at bounding box center [294, 189] width 21 height 14
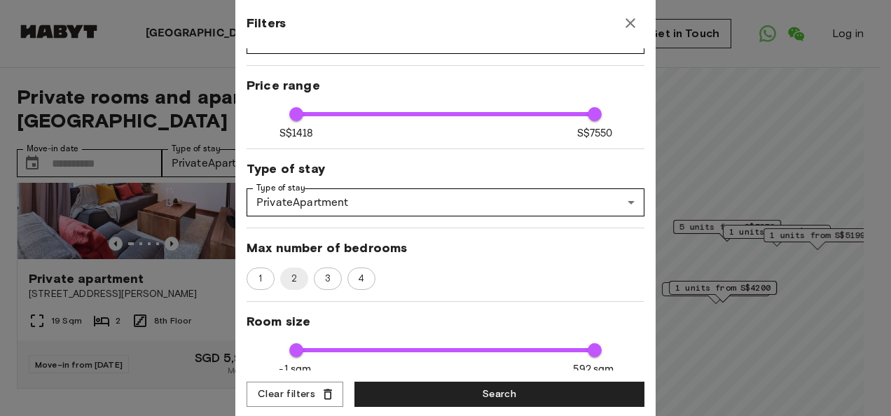
scroll to position [0, 0]
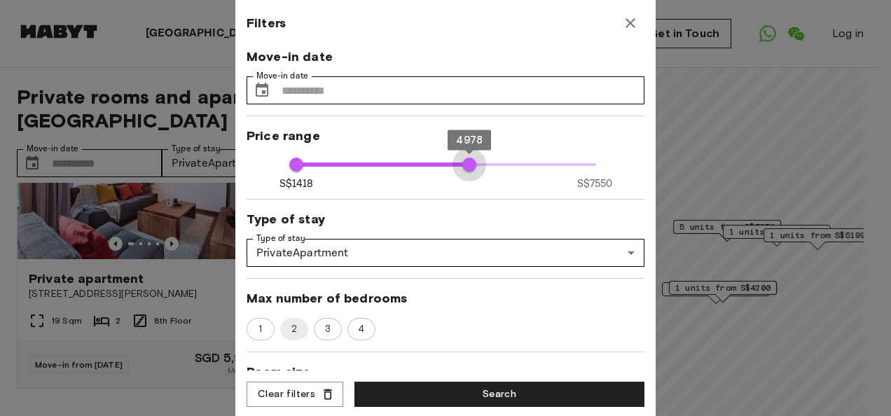
type input "****"
drag, startPoint x: 584, startPoint y: 164, endPoint x: 465, endPoint y: 168, distance: 119.2
click at [465, 168] on span "5008" at bounding box center [471, 165] width 14 height 14
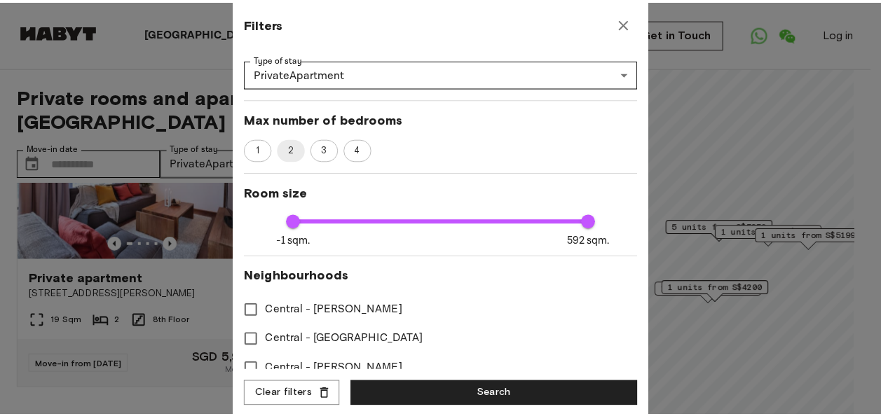
scroll to position [210, 0]
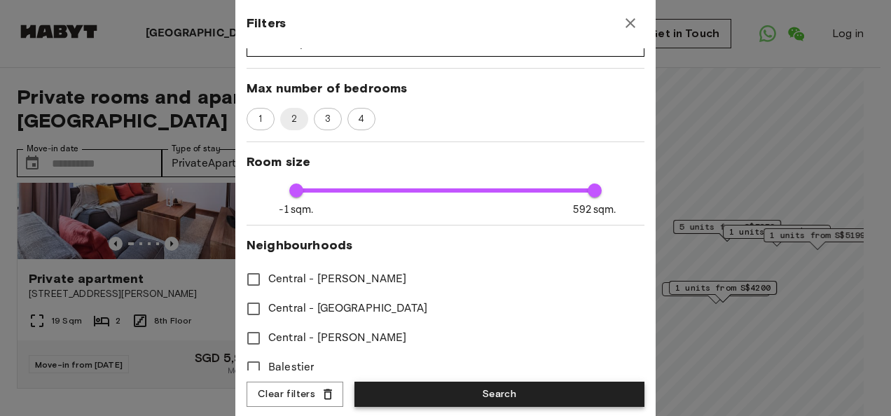
click at [432, 388] on button "Search" at bounding box center [500, 395] width 290 height 26
type input "****"
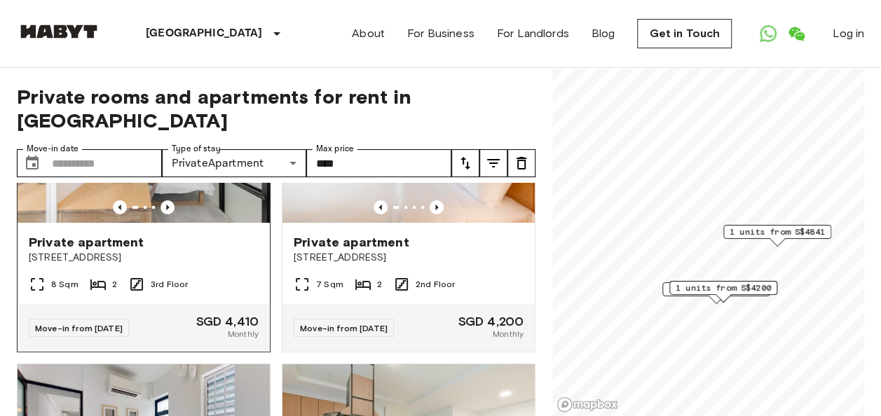
scroll to position [70, 0]
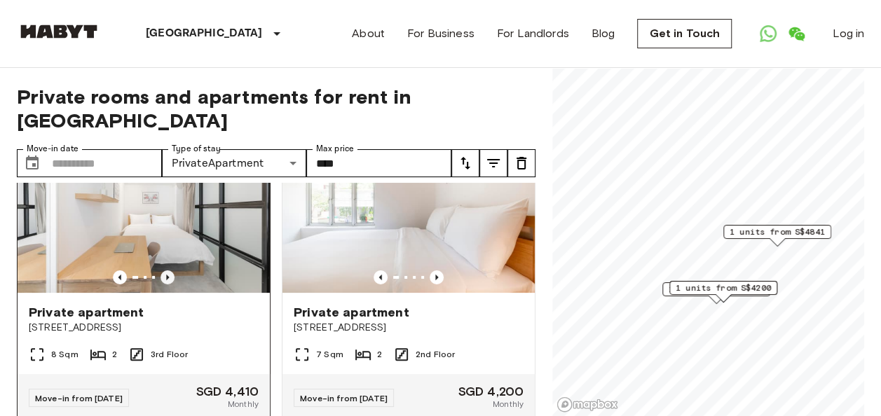
click at [166, 275] on icon "Previous image" at bounding box center [167, 278] width 3 height 6
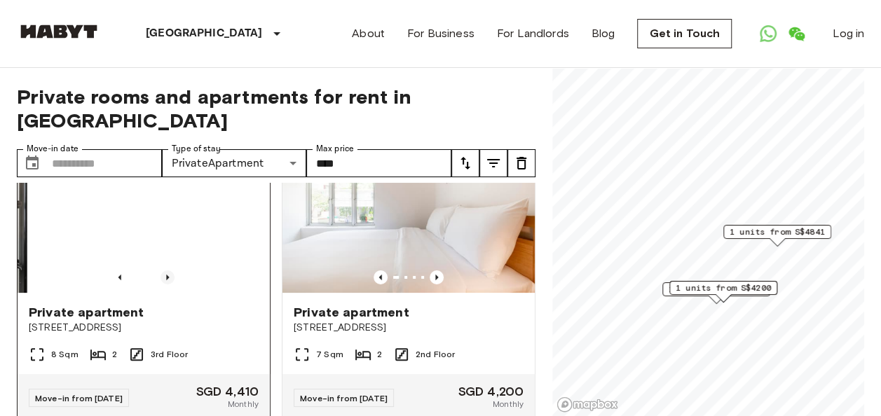
click at [166, 275] on icon "Previous image" at bounding box center [167, 278] width 3 height 6
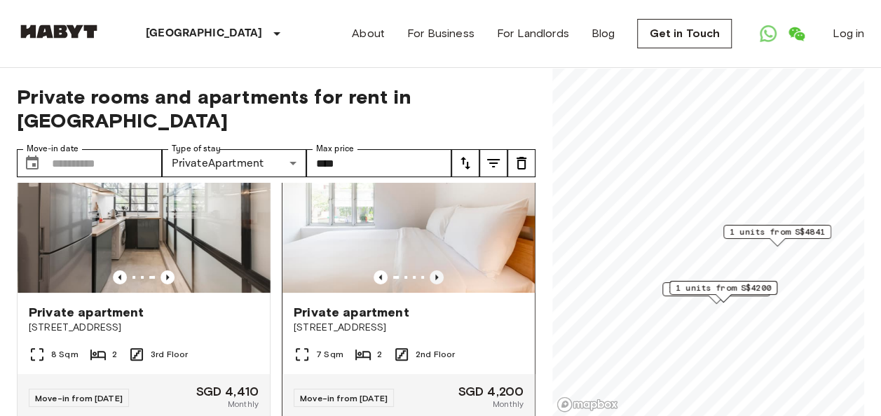
click at [430, 270] on icon "Previous image" at bounding box center [437, 277] width 14 height 14
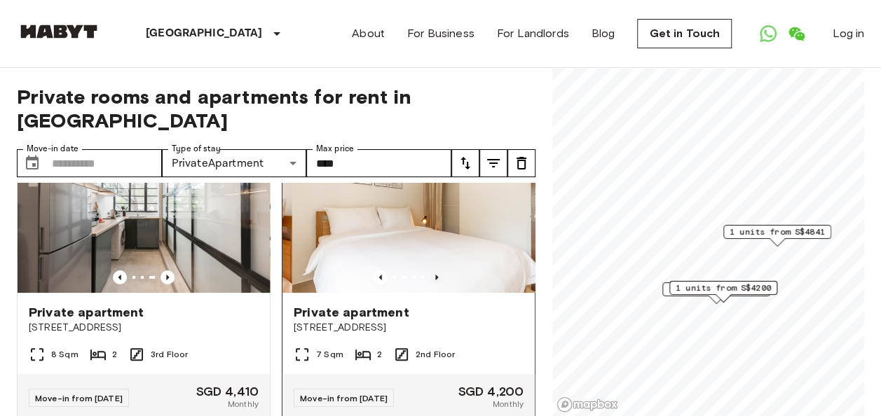
click at [432, 270] on icon "Previous image" at bounding box center [437, 277] width 14 height 14
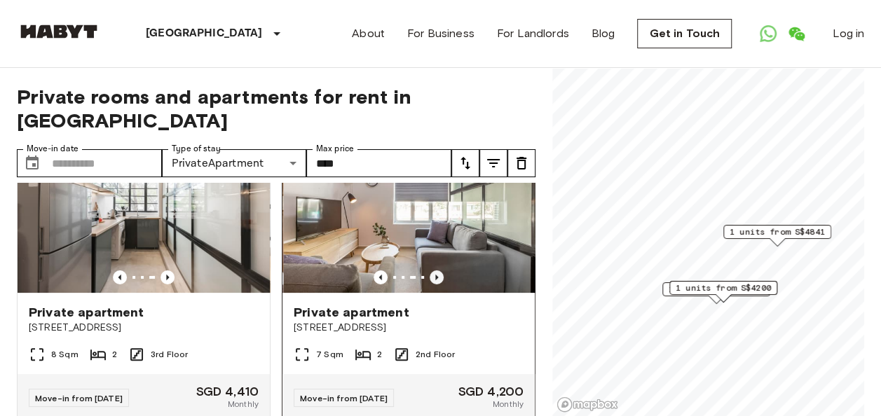
click at [430, 270] on icon "Previous image" at bounding box center [437, 277] width 14 height 14
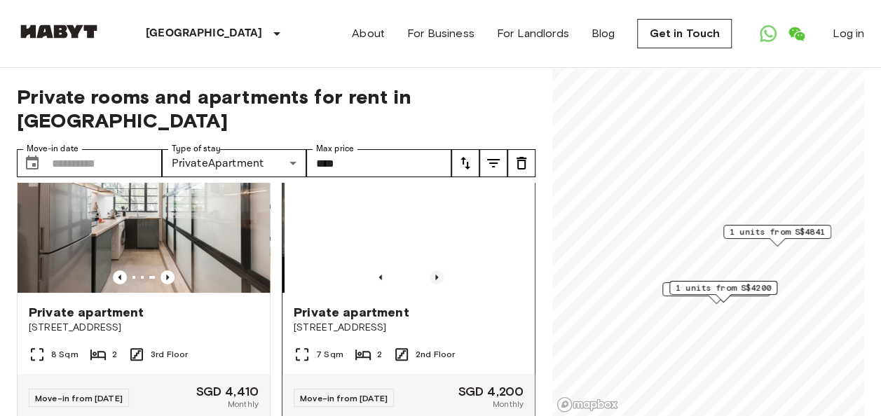
click at [431, 270] on icon "Previous image" at bounding box center [437, 277] width 14 height 14
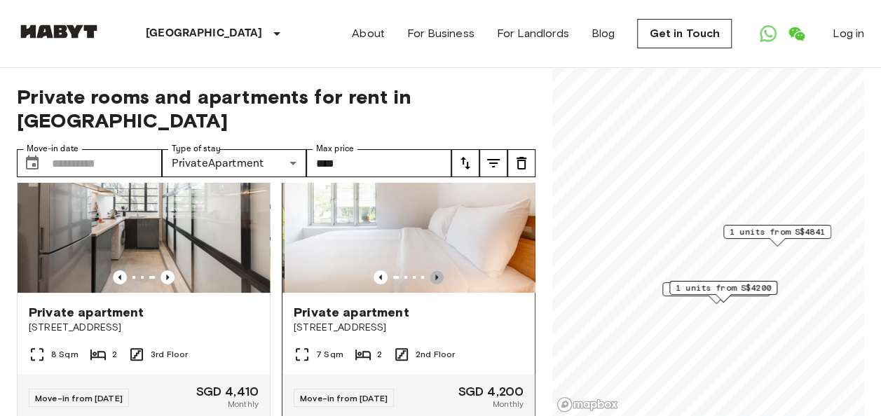
click at [431, 270] on icon "Previous image" at bounding box center [437, 277] width 14 height 14
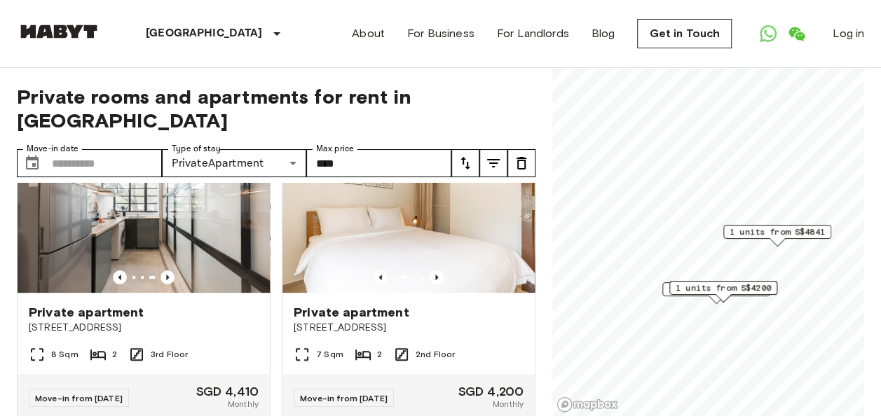
click at [747, 289] on span "1 units from S$4200" at bounding box center [723, 288] width 95 height 13
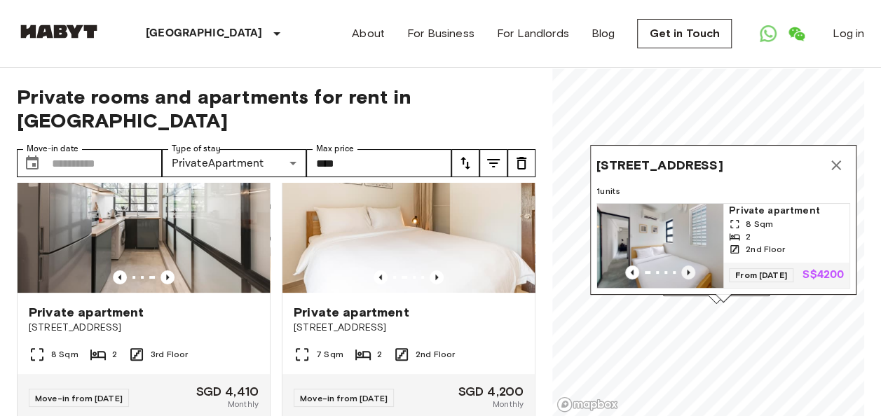
click at [686, 266] on icon "Previous image" at bounding box center [688, 273] width 14 height 14
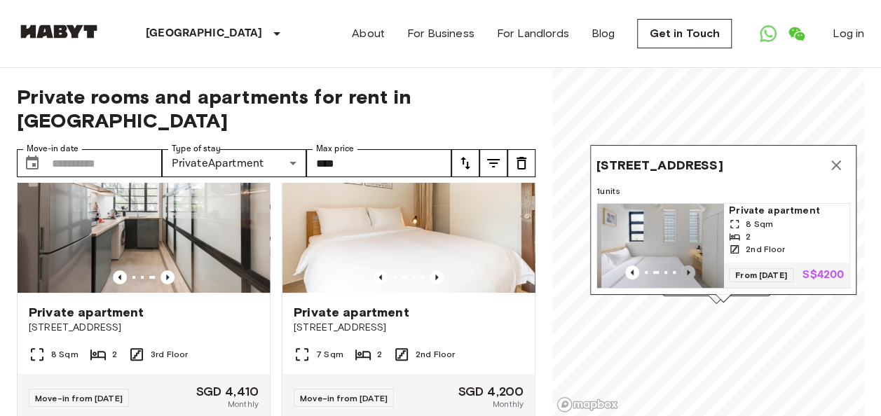
click at [686, 266] on icon "Previous image" at bounding box center [688, 273] width 14 height 14
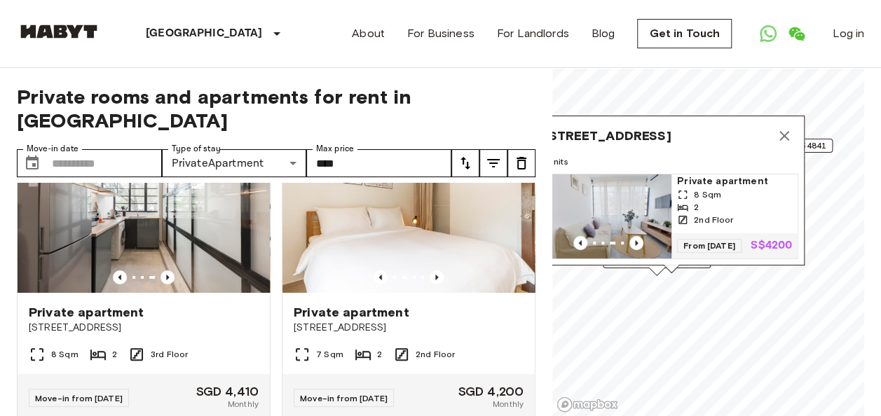
click at [778, 128] on icon "Map marker" at bounding box center [784, 136] width 17 height 17
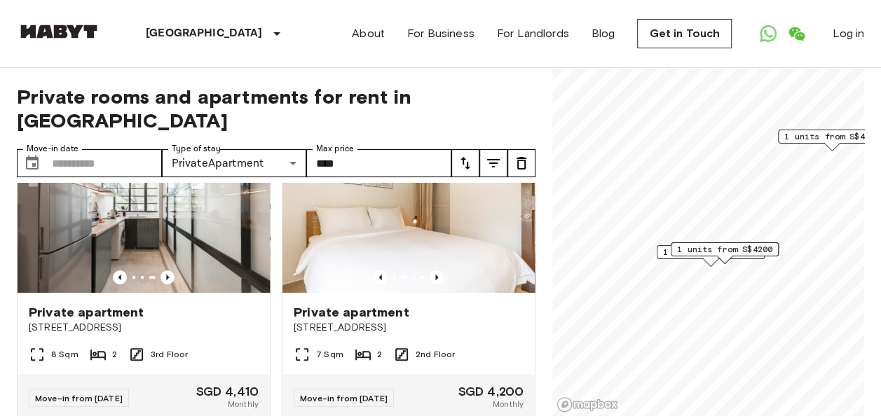
click at [665, 252] on span "1 units from S$4410" at bounding box center [710, 252] width 95 height 13
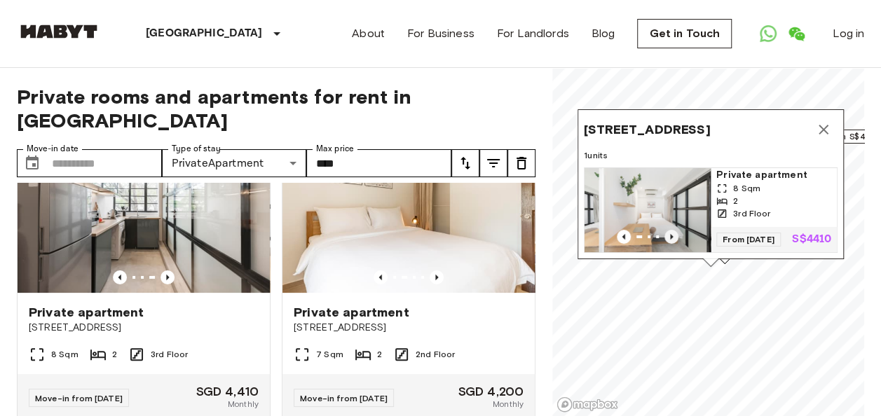
click at [670, 234] on icon "Previous image" at bounding box center [671, 237] width 3 height 6
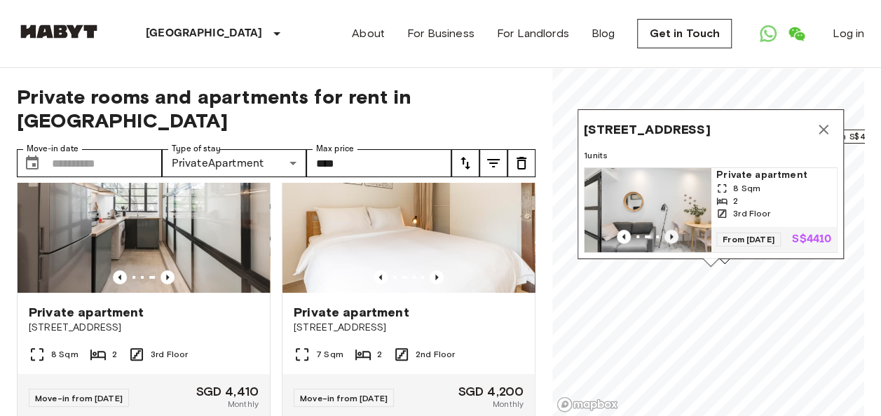
click at [670, 234] on icon "Previous image" at bounding box center [671, 237] width 3 height 6
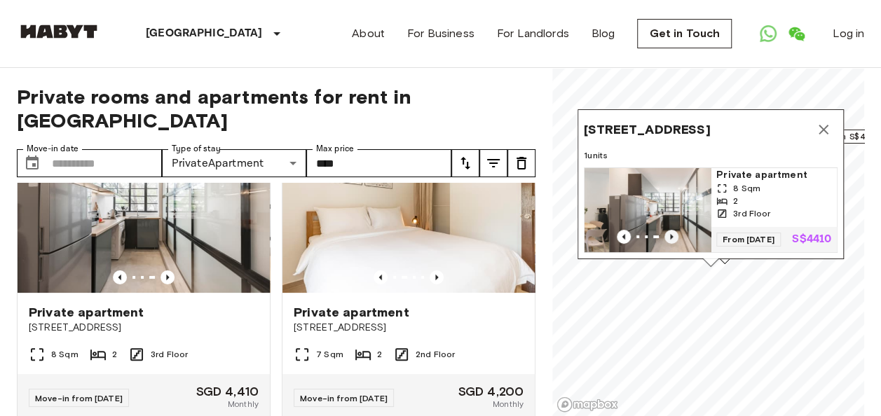
click at [670, 234] on icon "Previous image" at bounding box center [671, 237] width 3 height 6
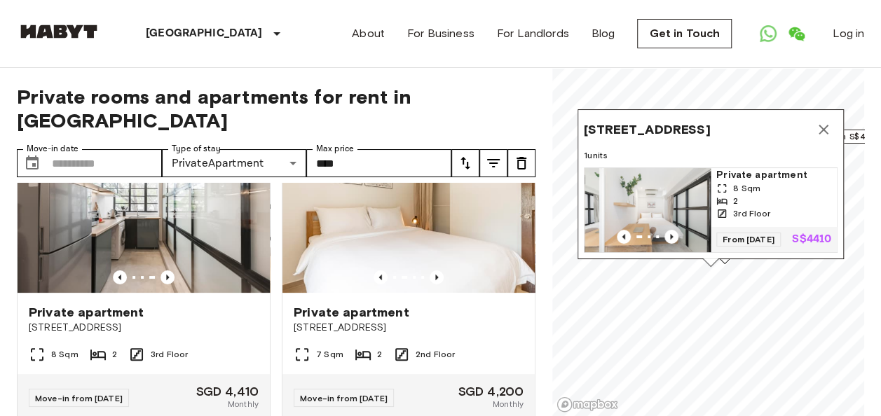
click at [822, 121] on icon "Map marker" at bounding box center [823, 129] width 17 height 17
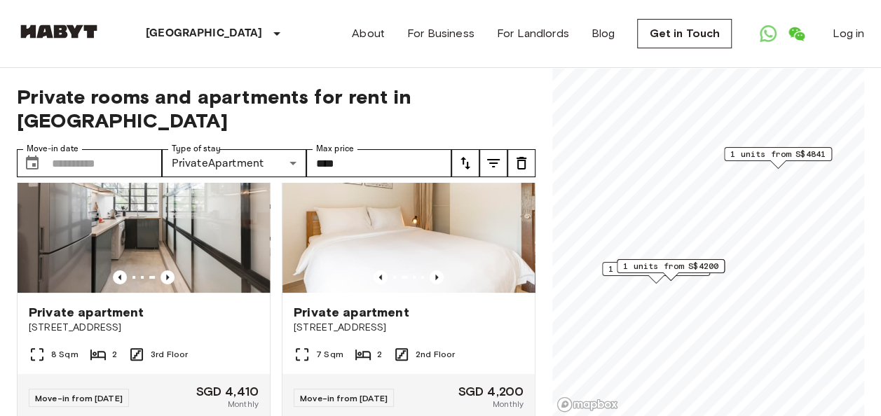
click at [757, 158] on span "1 units from S$4841" at bounding box center [777, 154] width 95 height 13
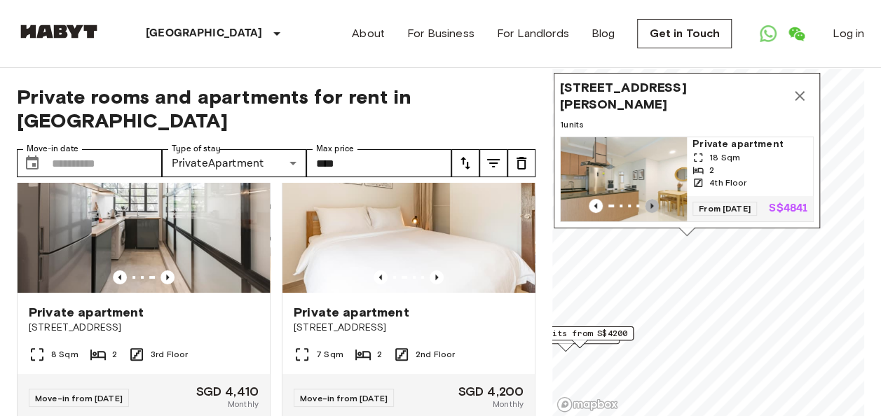
click at [650, 203] on icon "Previous image" at bounding box center [651, 206] width 3 height 6
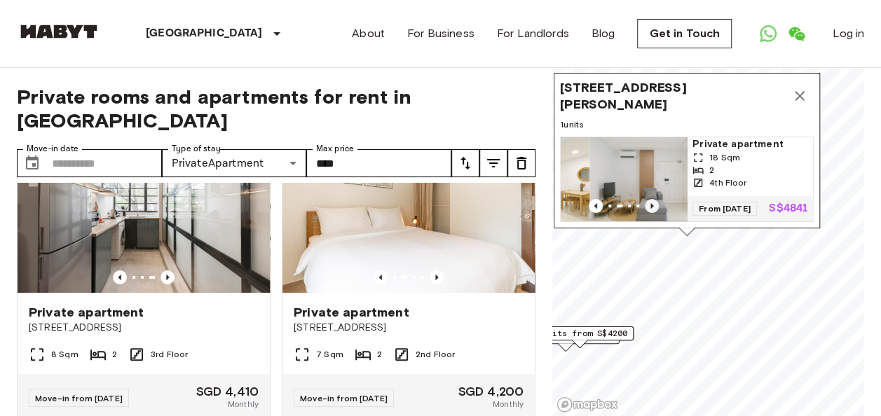
click at [650, 203] on icon "Previous image" at bounding box center [651, 206] width 3 height 6
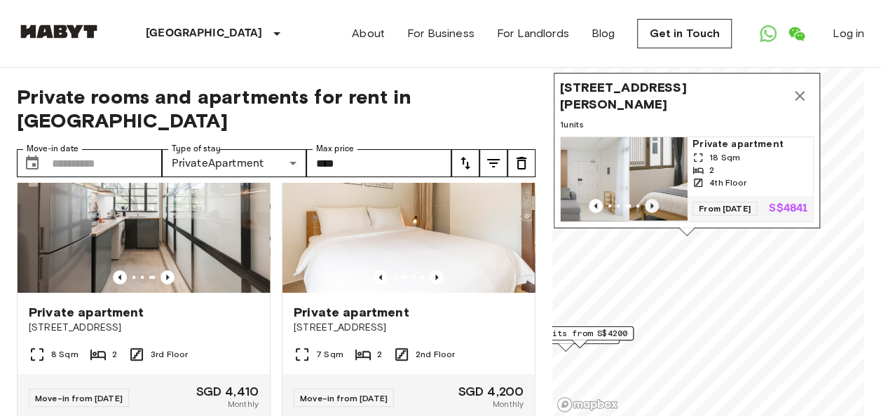
click at [650, 203] on icon "Previous image" at bounding box center [651, 206] width 3 height 6
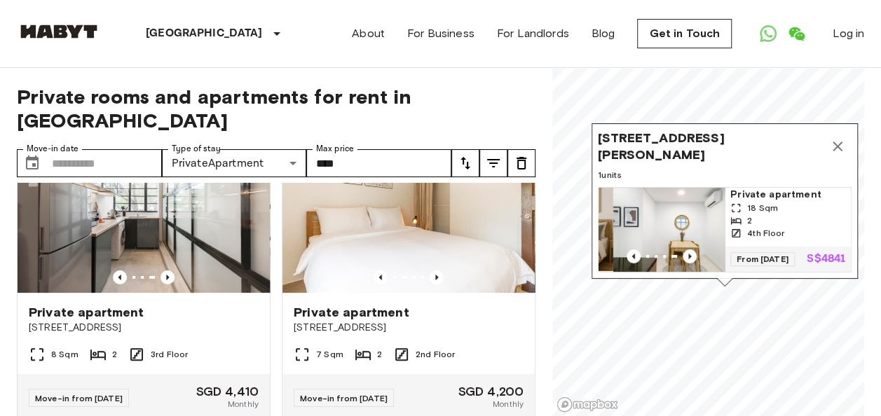
click at [847, 132] on button "Map marker" at bounding box center [837, 146] width 28 height 28
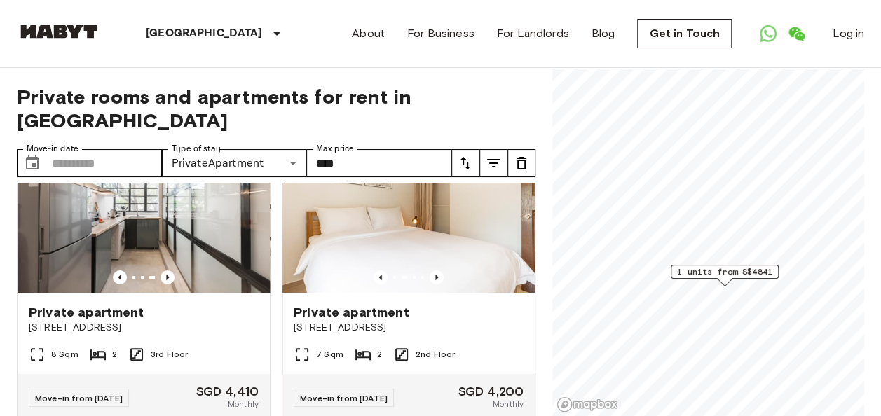
scroll to position [350, 0]
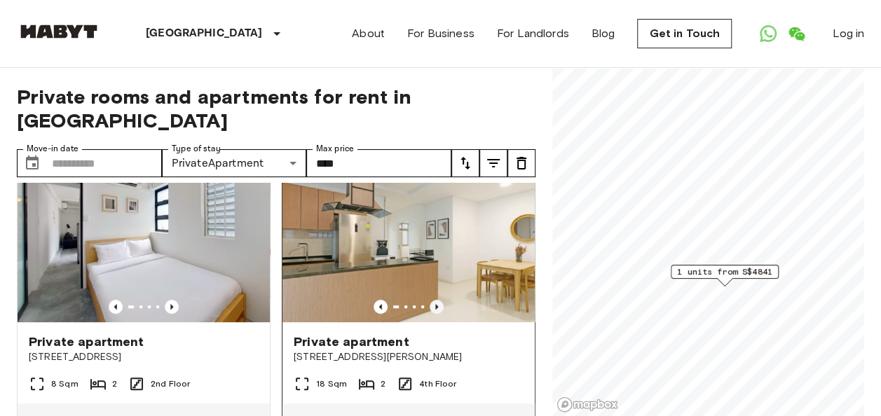
click at [430, 300] on icon "Previous image" at bounding box center [437, 307] width 14 height 14
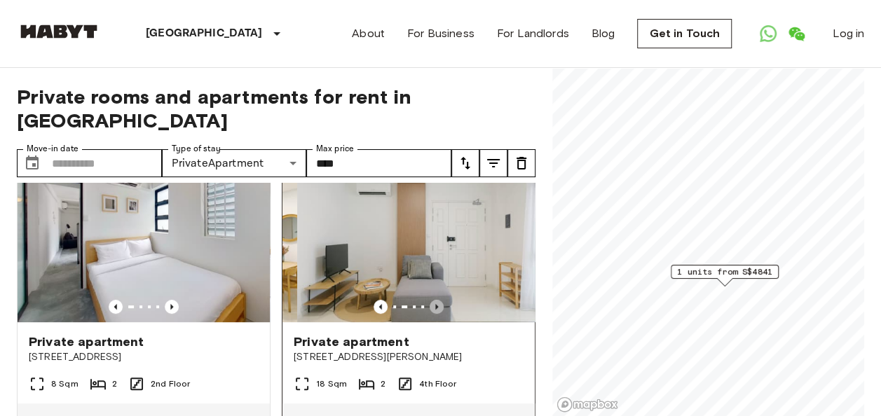
click at [430, 300] on icon "Previous image" at bounding box center [437, 307] width 14 height 14
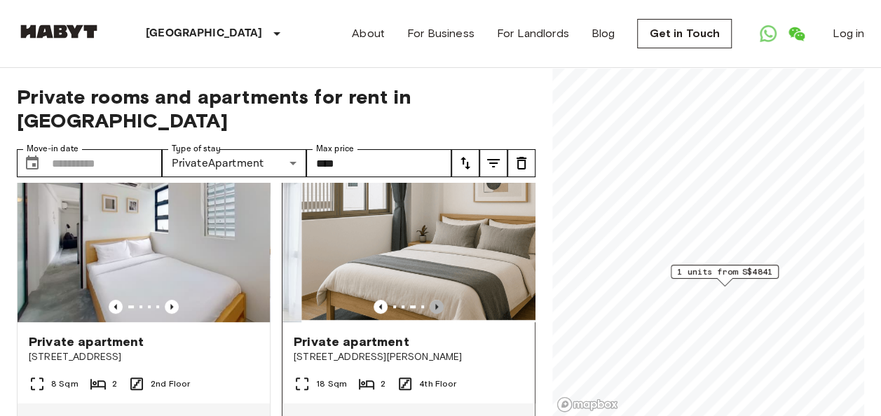
click at [430, 300] on icon "Previous image" at bounding box center [437, 307] width 14 height 14
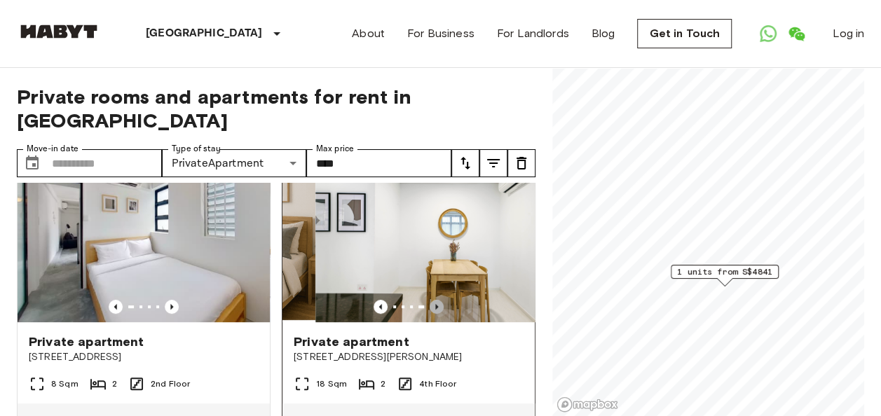
click at [430, 300] on icon "Previous image" at bounding box center [437, 307] width 14 height 14
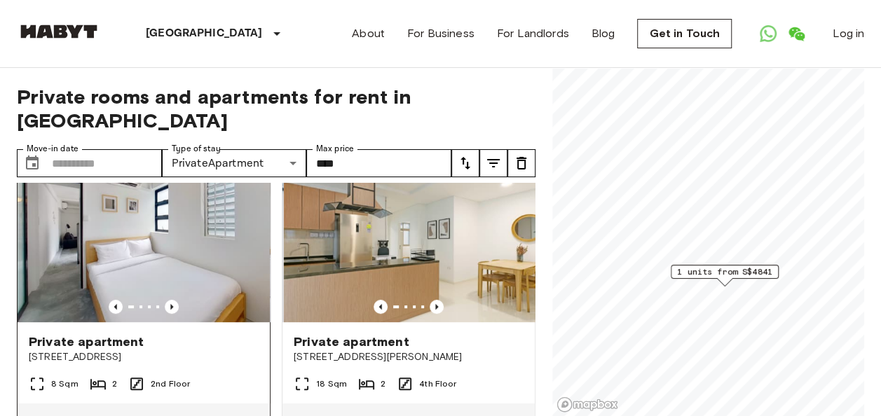
scroll to position [414, 0]
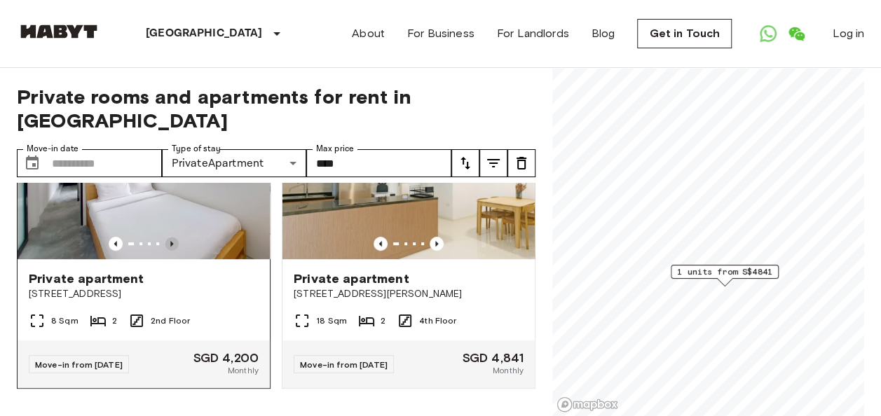
click at [170, 241] on icon "Previous image" at bounding box center [171, 244] width 3 height 6
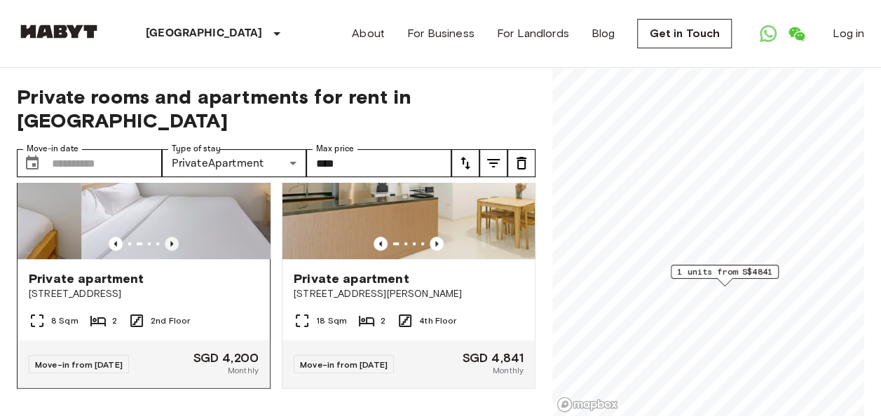
click at [170, 241] on icon "Previous image" at bounding box center [171, 244] width 3 height 6
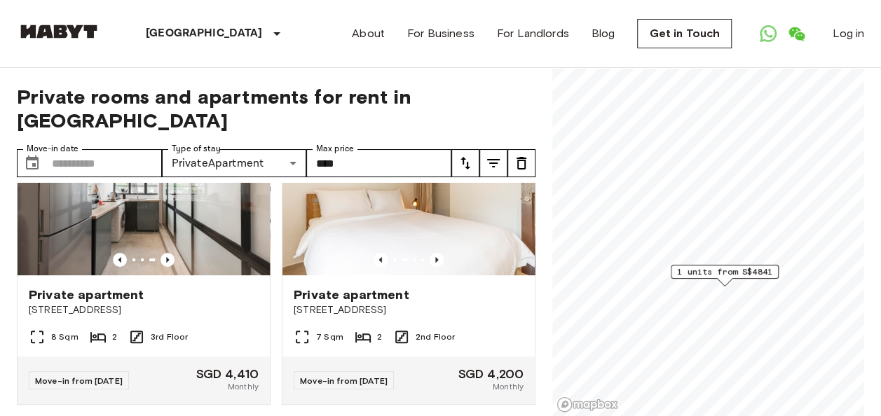
scroll to position [64, 0]
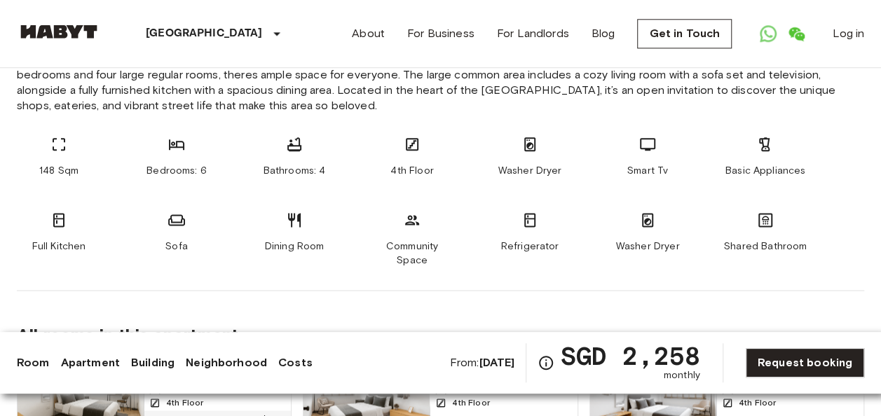
scroll to position [771, 0]
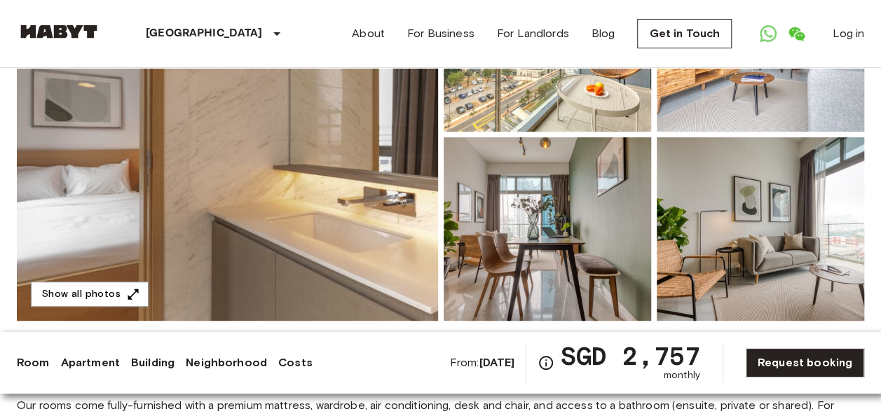
scroll to position [210, 0]
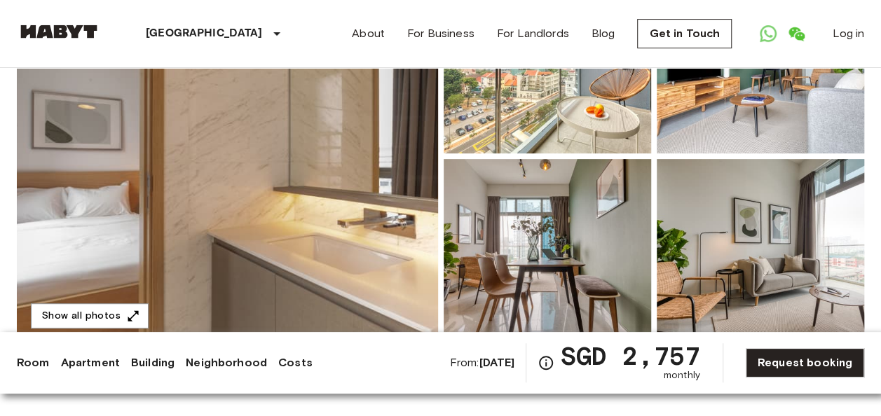
click at [414, 203] on img at bounding box center [227, 156] width 421 height 373
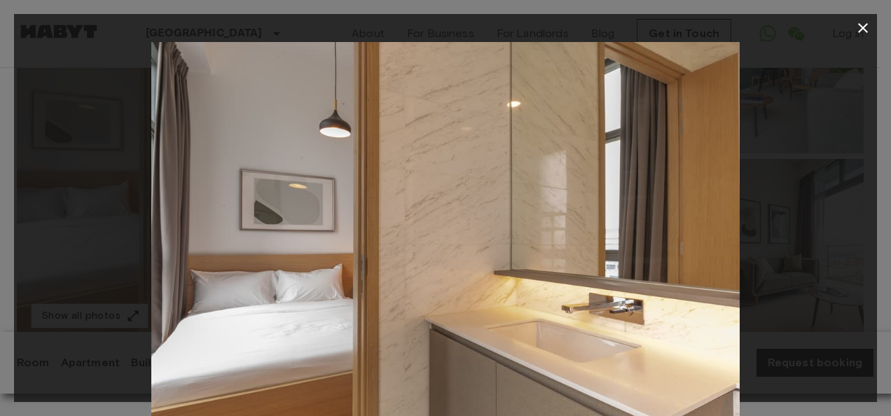
click at [870, 29] on icon "button" at bounding box center [863, 28] width 17 height 17
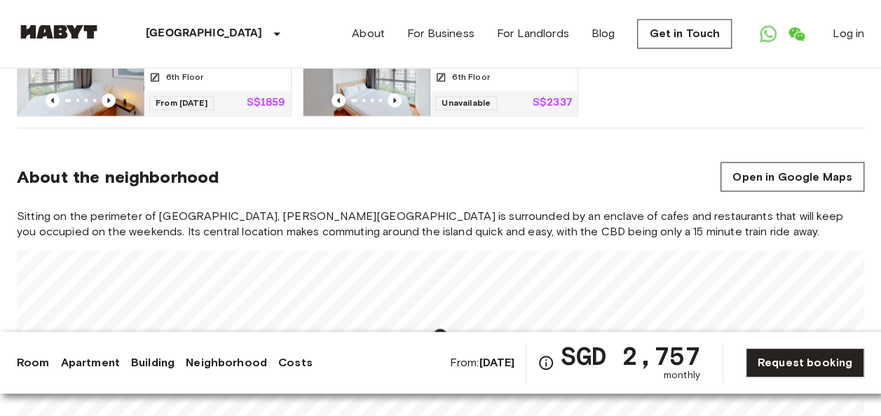
scroll to position [1261, 0]
